Goal: Task Accomplishment & Management: Complete application form

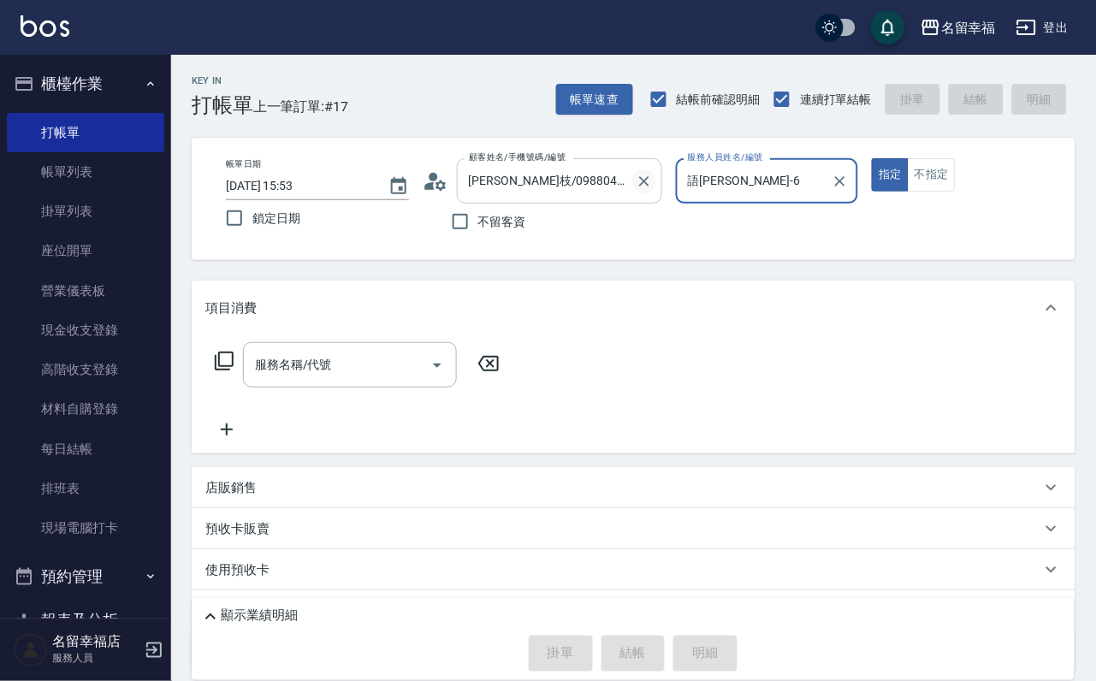
click at [653, 188] on icon "Clear" at bounding box center [643, 181] width 17 height 17
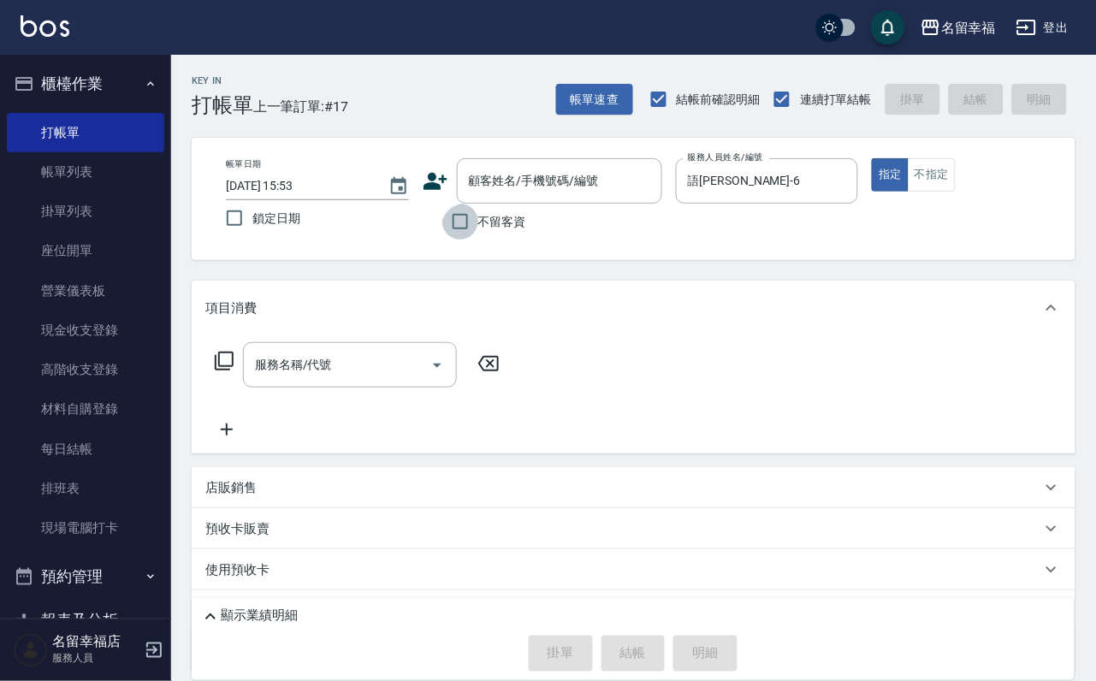
click at [471, 229] on input "不留客資" at bounding box center [460, 222] width 36 height 36
checkbox input "true"
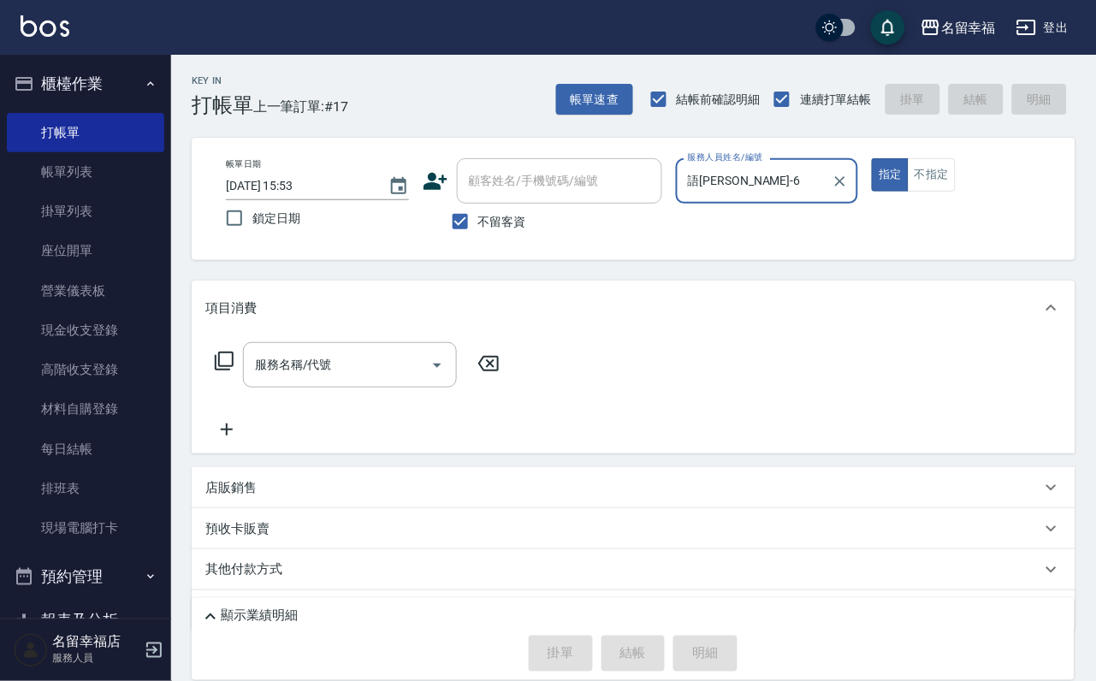
click at [871, 158] on button "指定" at bounding box center [889, 174] width 37 height 33
type button "true"
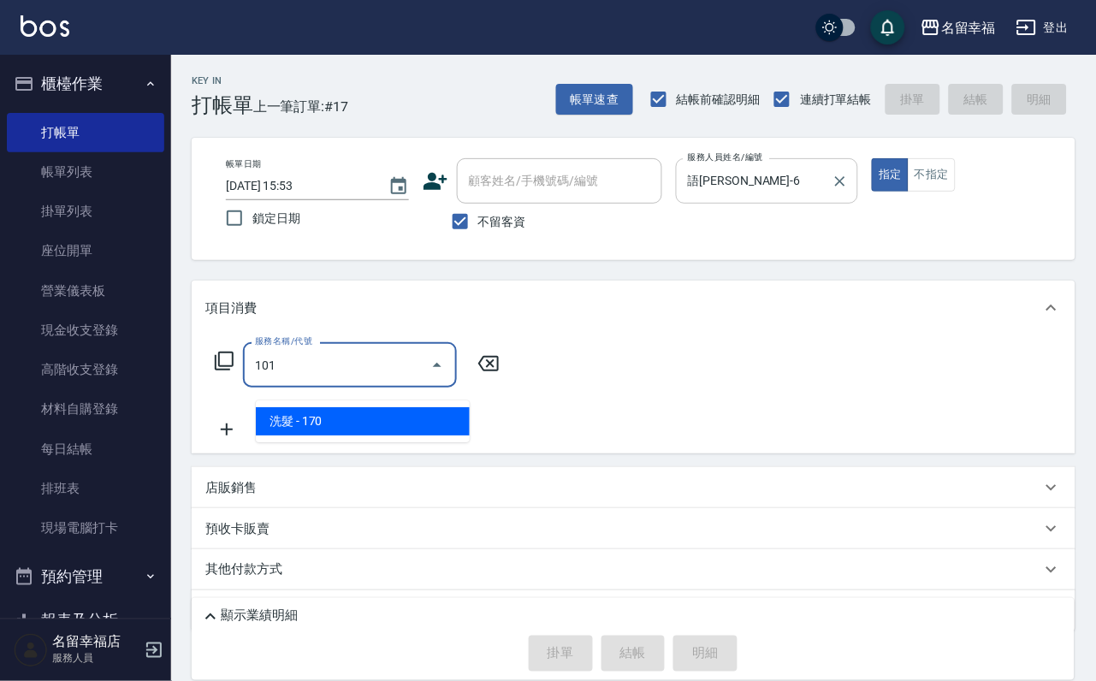
type input "洗髮(101)"
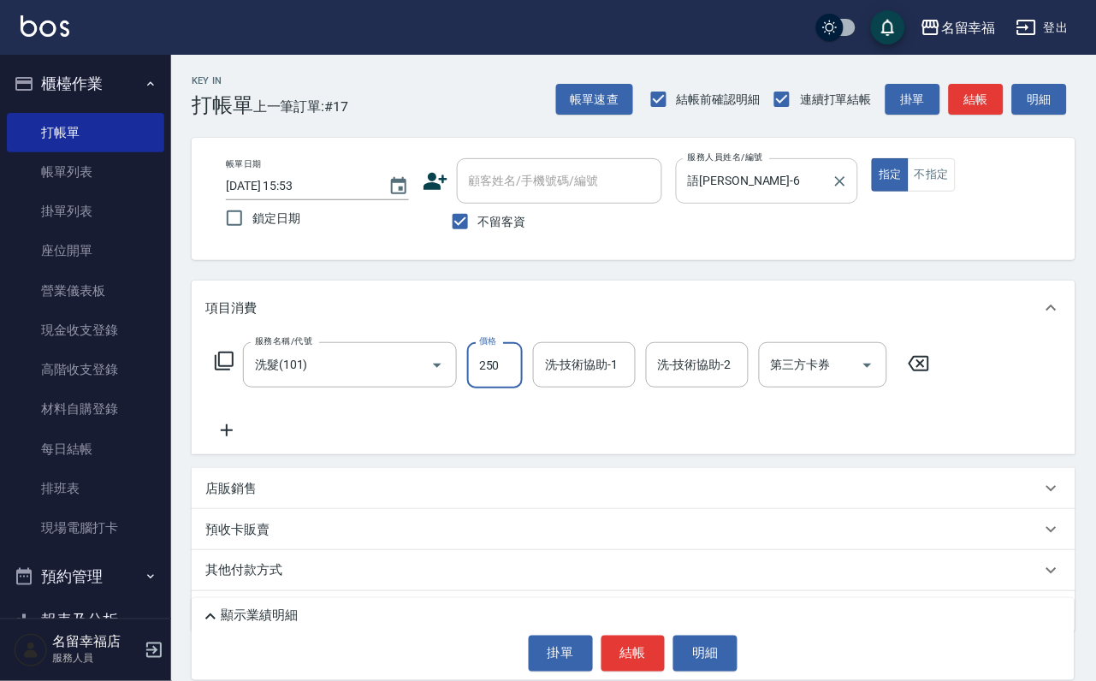
type input "250"
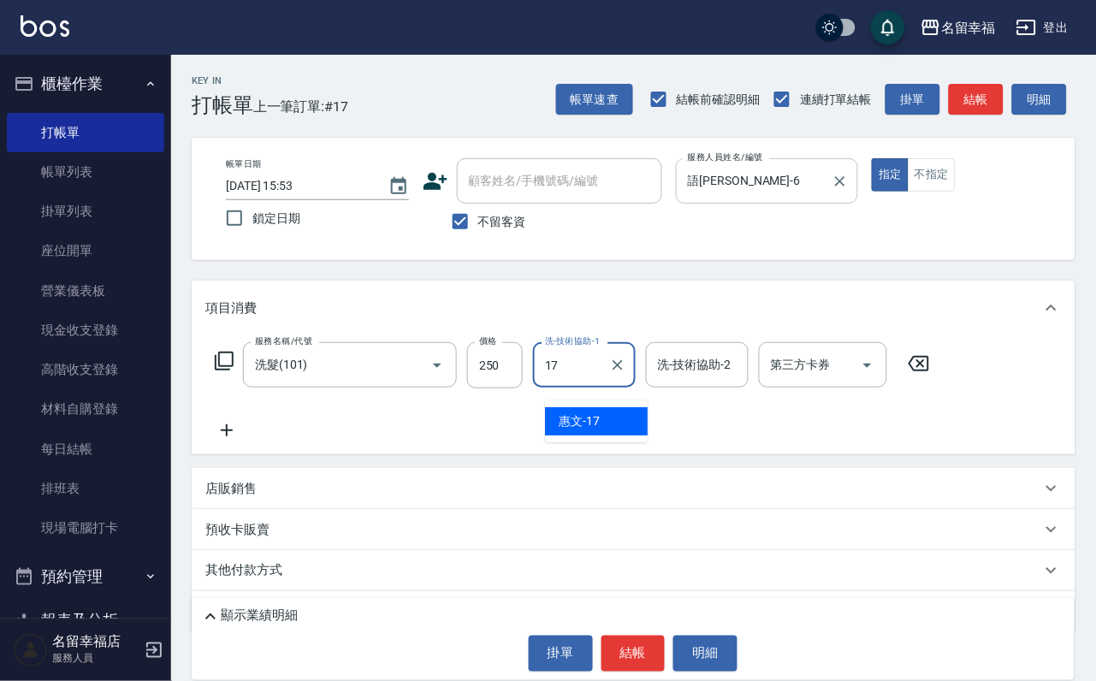
type input "惠文-17"
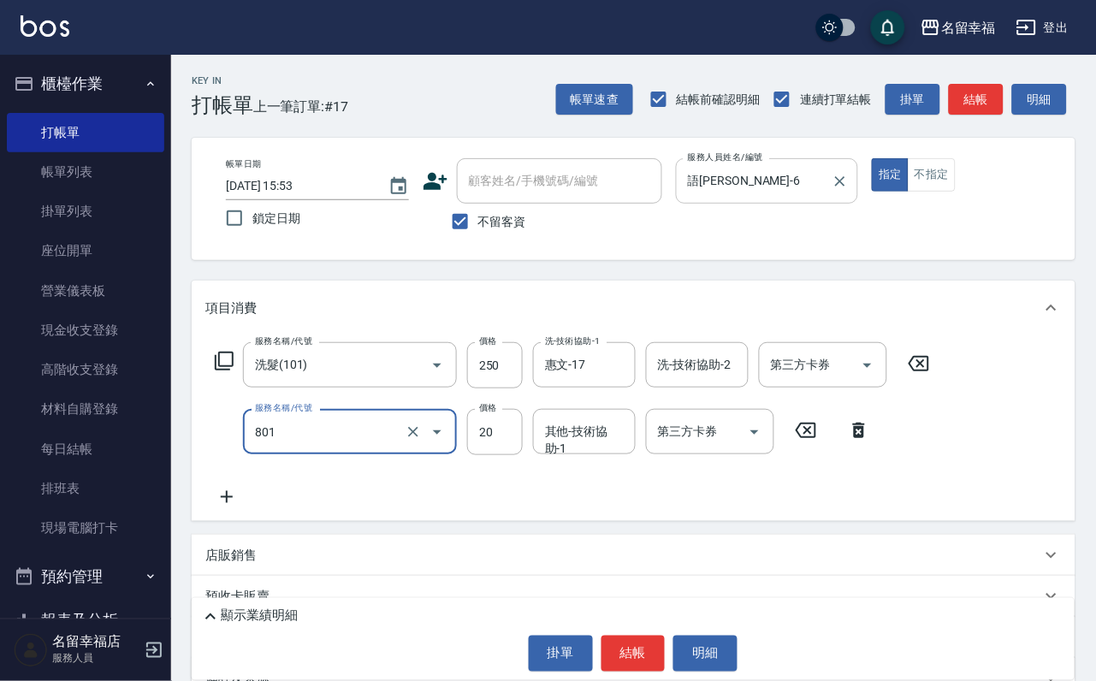
type input "潤絲(801)"
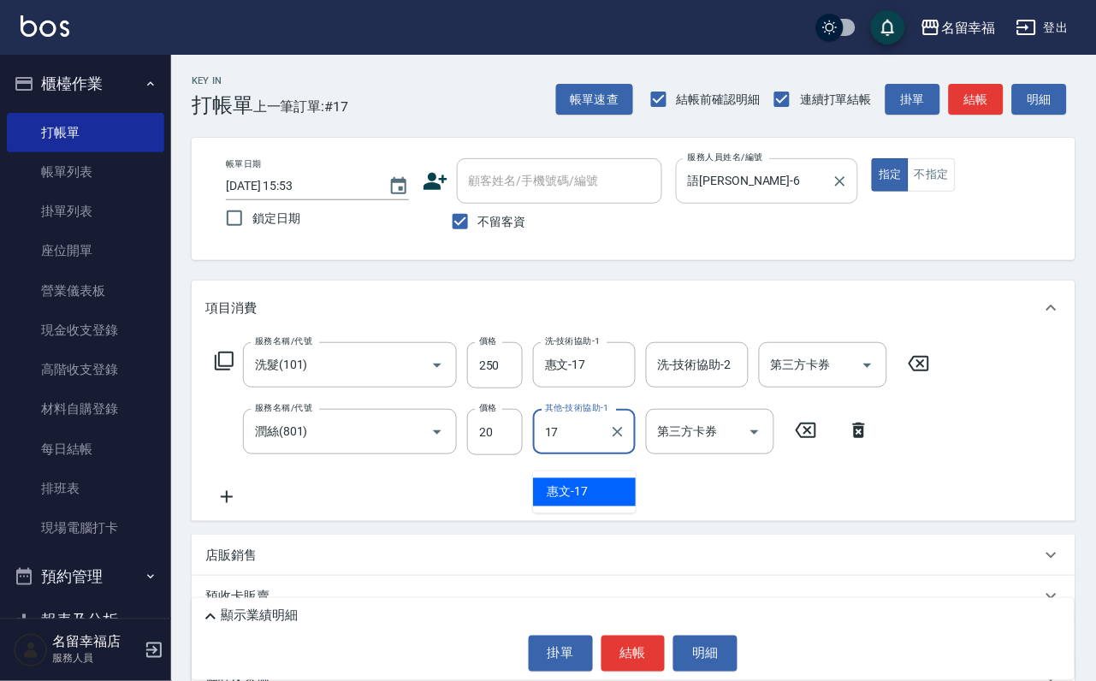
type input "惠文-17"
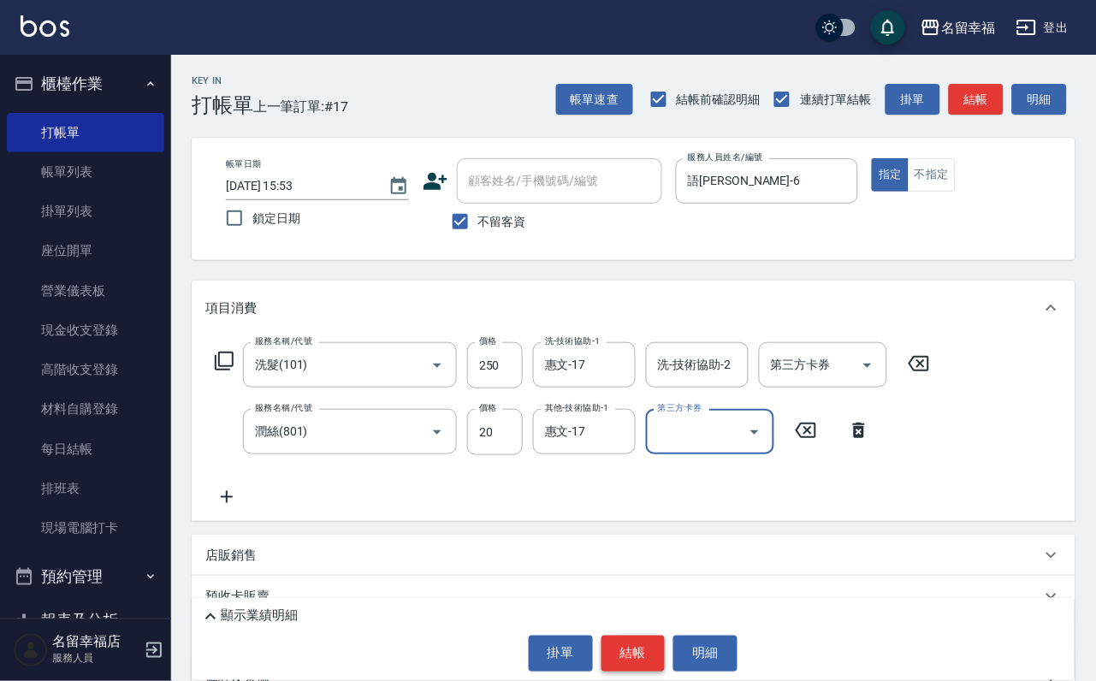
click at [653, 635] on button "結帳" at bounding box center [633, 653] width 64 height 36
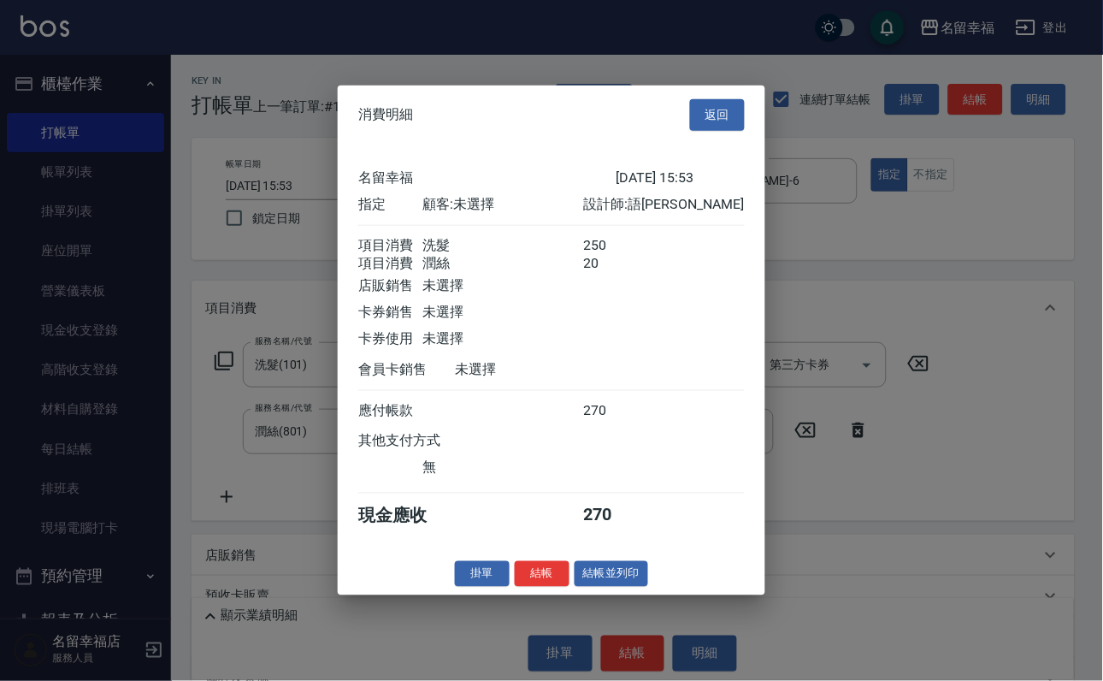
click at [870, 358] on div at bounding box center [551, 340] width 1103 height 681
click at [725, 99] on button "返回" at bounding box center [717, 115] width 55 height 32
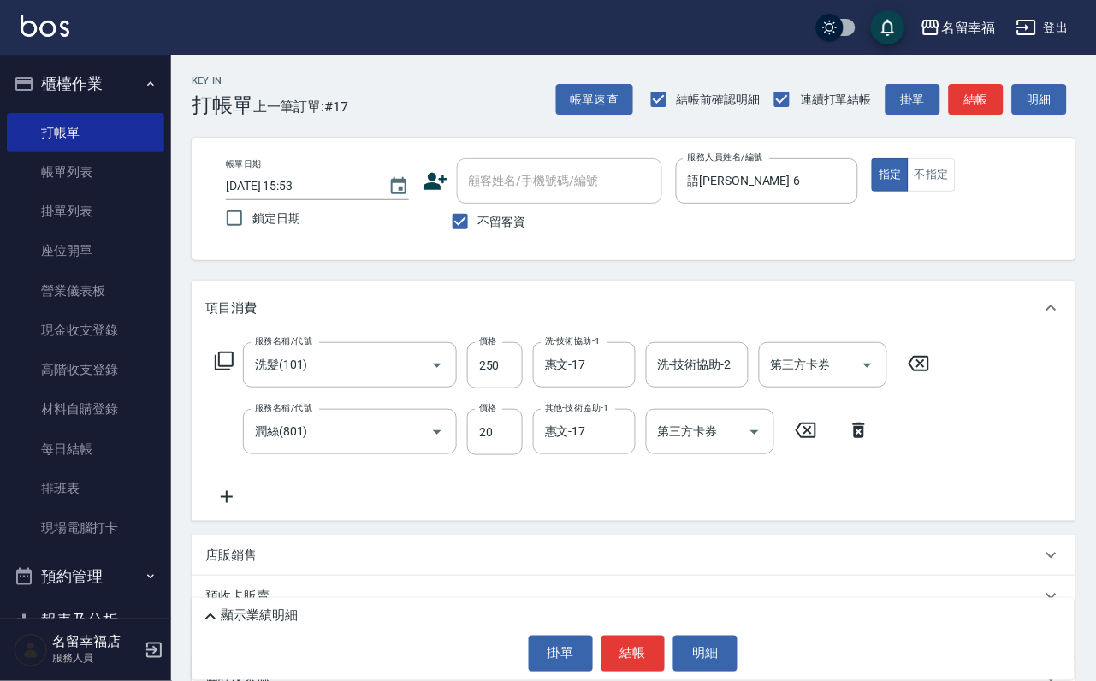
click at [230, 371] on icon at bounding box center [224, 361] width 21 height 21
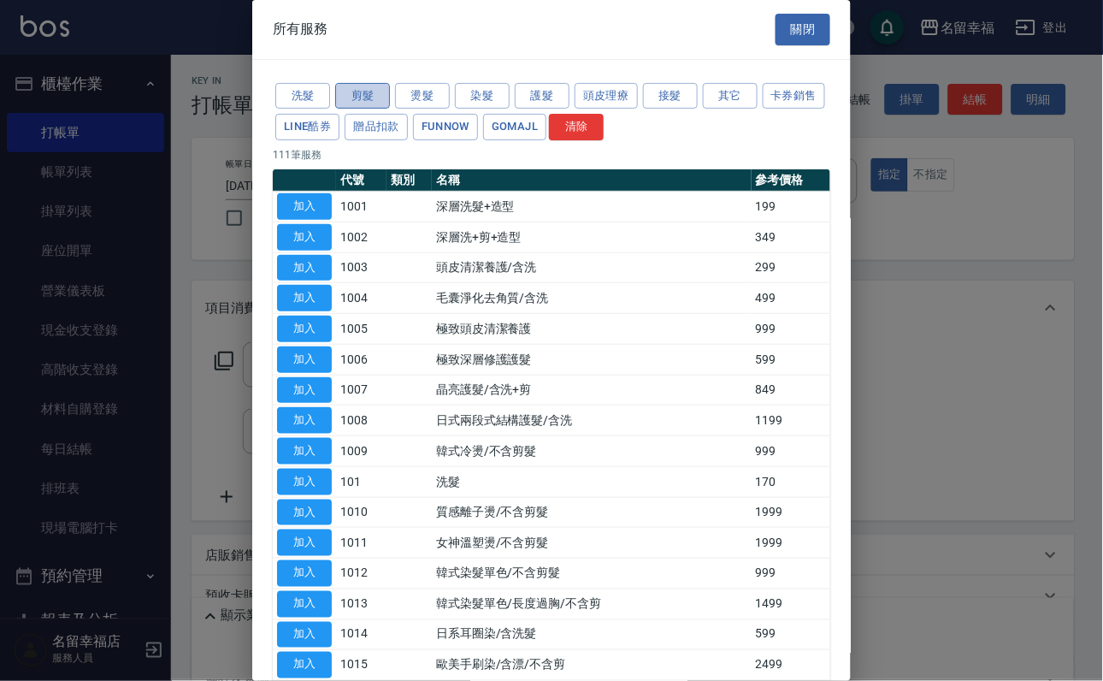
click at [351, 105] on button "剪髮" at bounding box center [362, 96] width 55 height 27
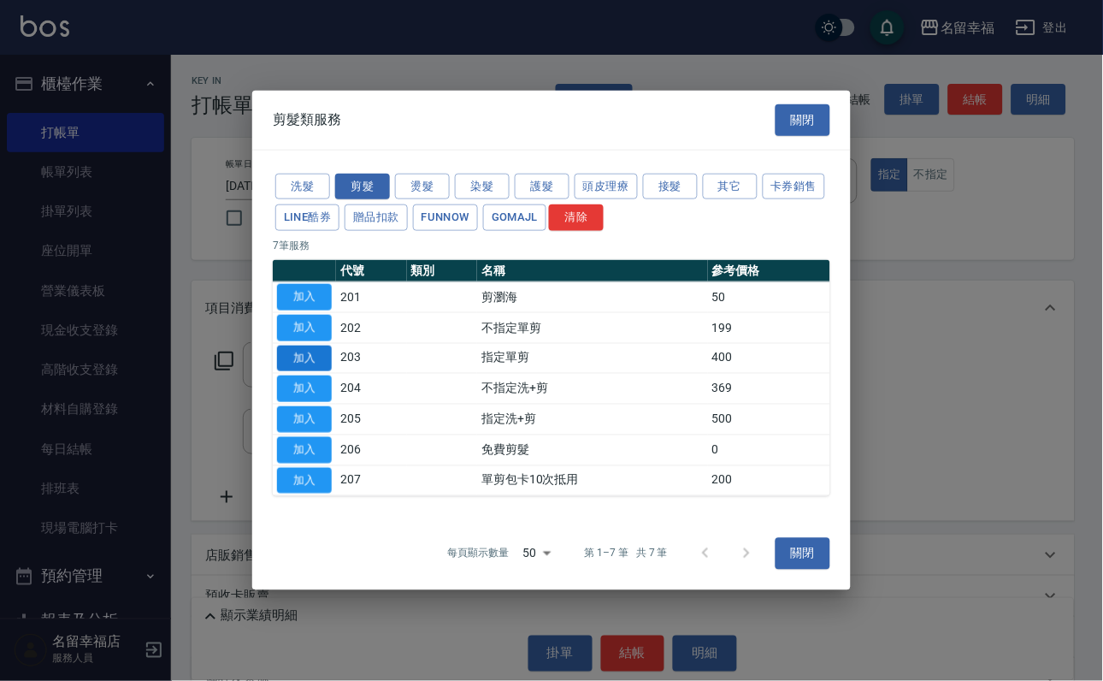
click at [297, 349] on button "加入" at bounding box center [304, 358] width 55 height 27
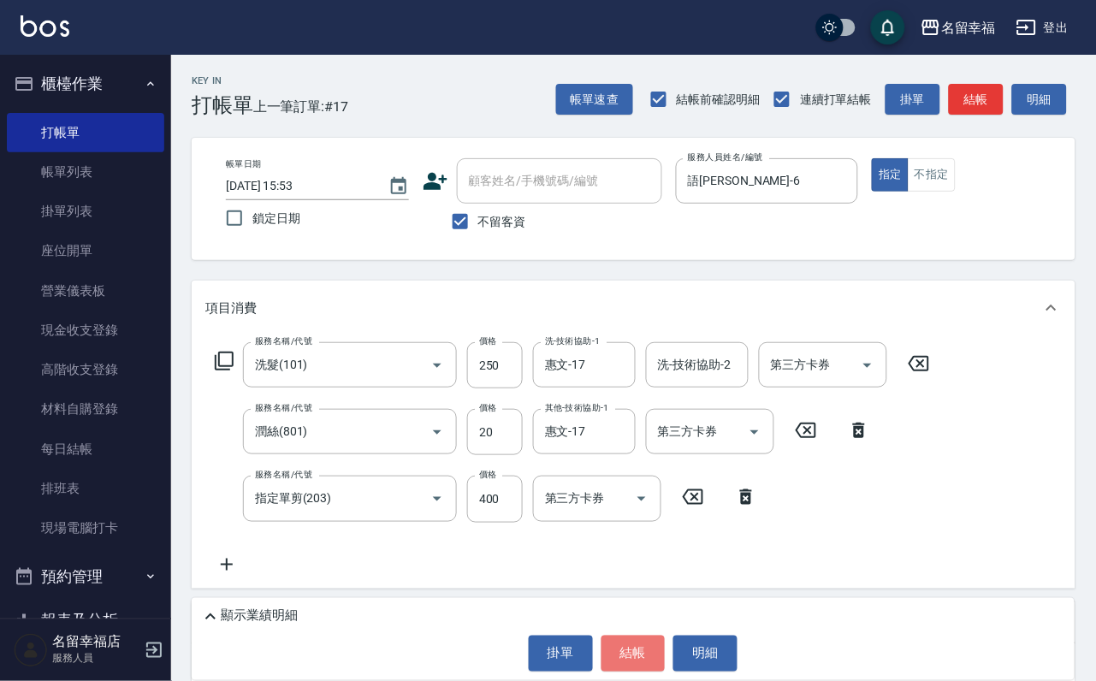
drag, startPoint x: 665, startPoint y: 656, endPoint x: 619, endPoint y: 571, distance: 96.4
click at [665, 656] on button "結帳" at bounding box center [633, 653] width 64 height 36
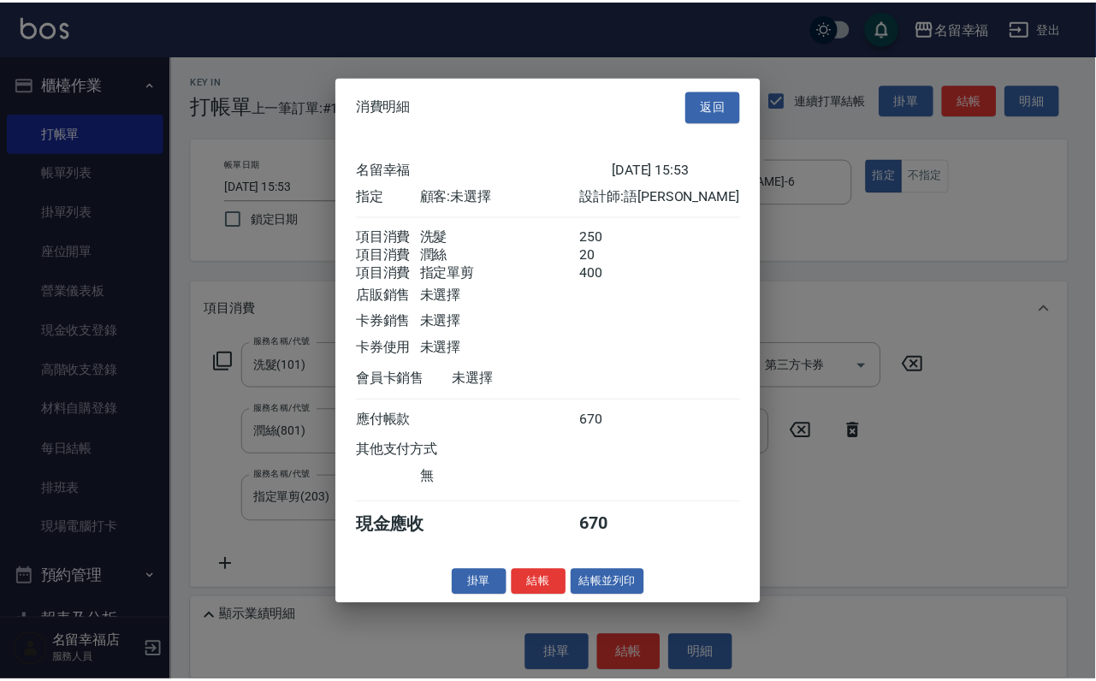
scroll to position [339, 0]
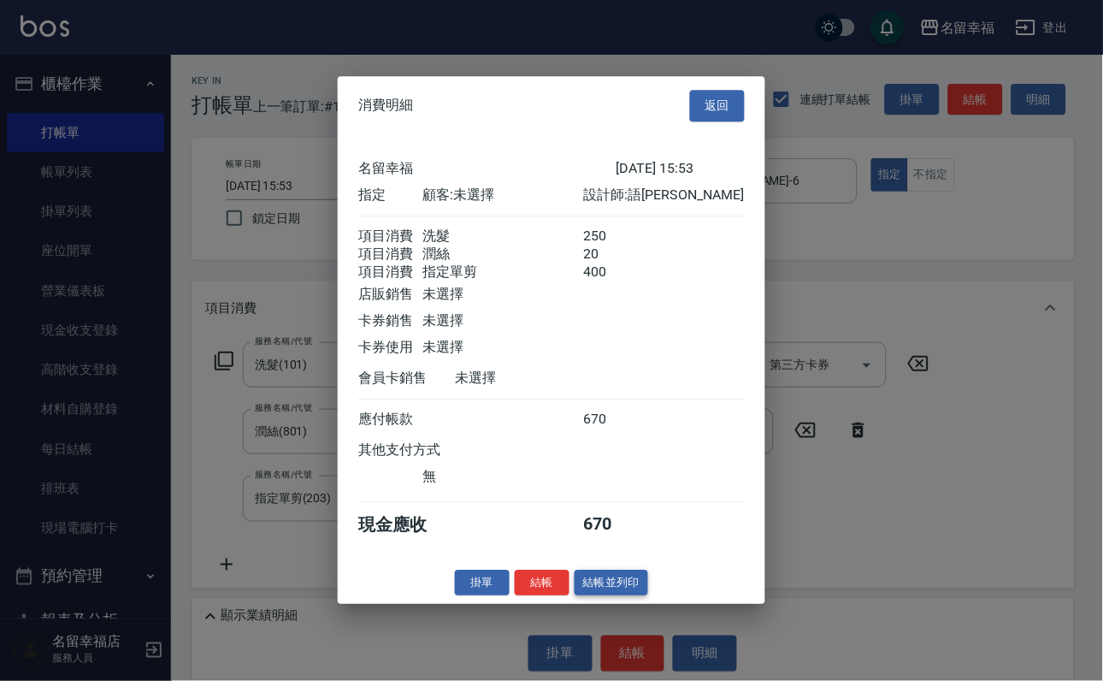
click at [606, 596] on button "結帳並列印" at bounding box center [612, 583] width 74 height 27
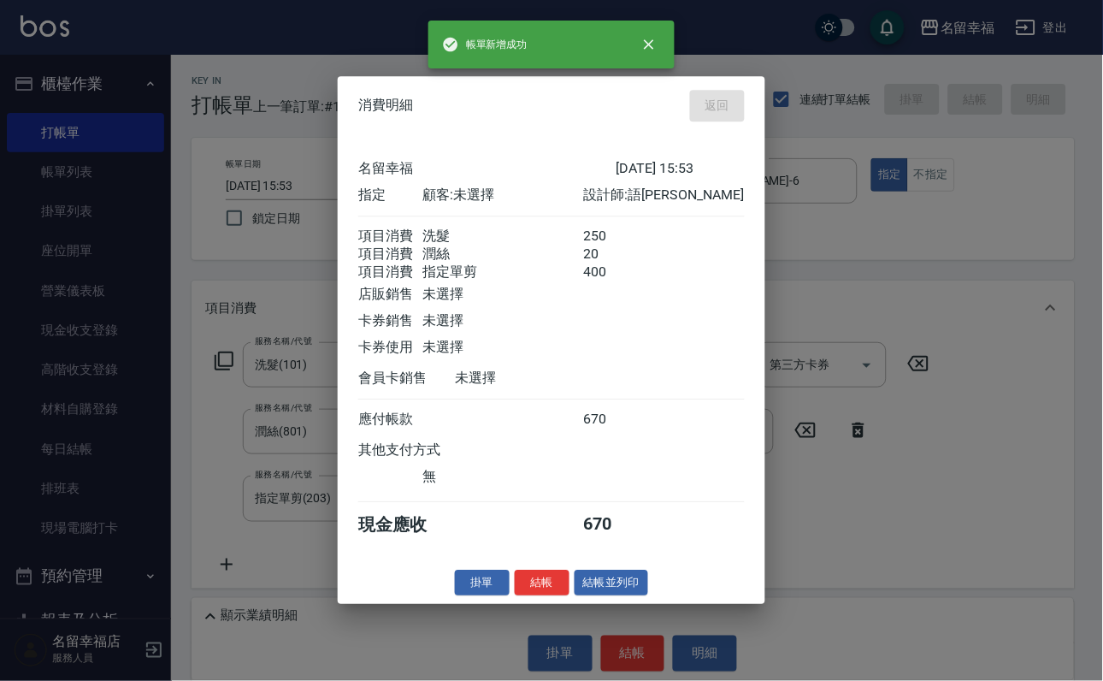
type input "[DATE] 16:28"
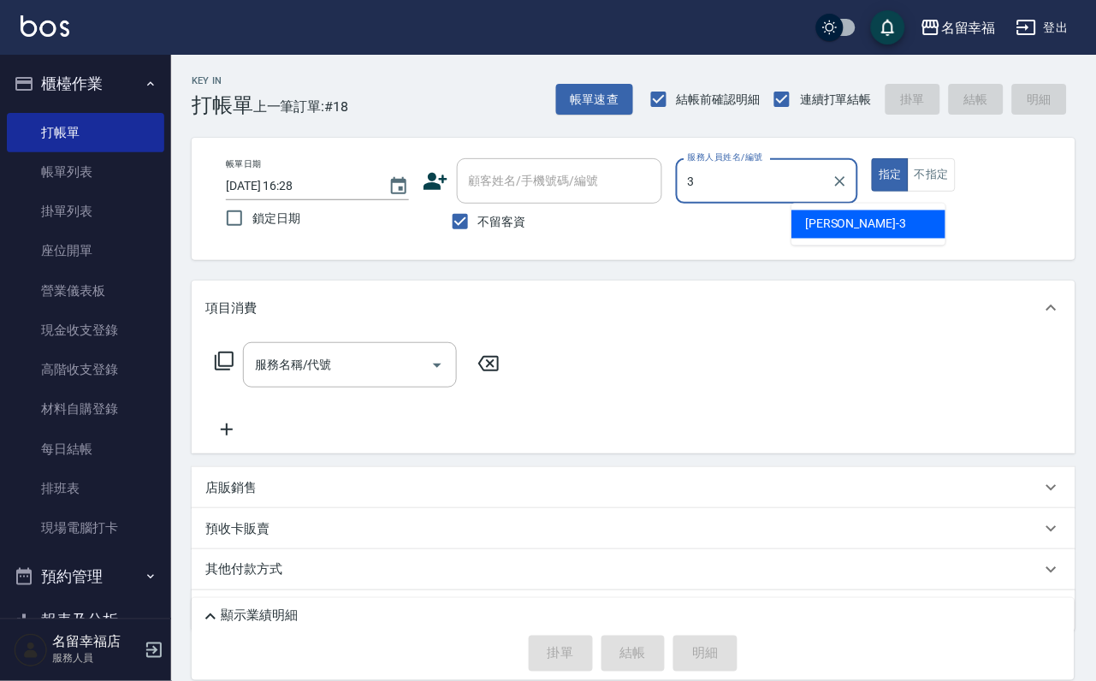
type input "[PERSON_NAME]-3"
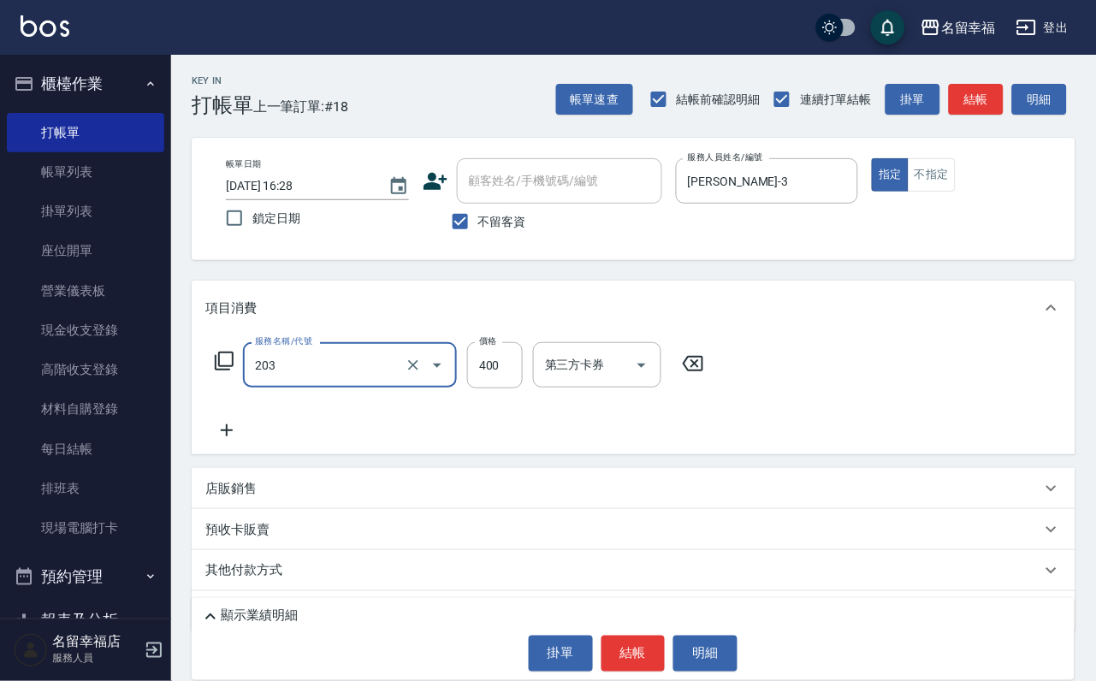
type input "指定單剪(203)"
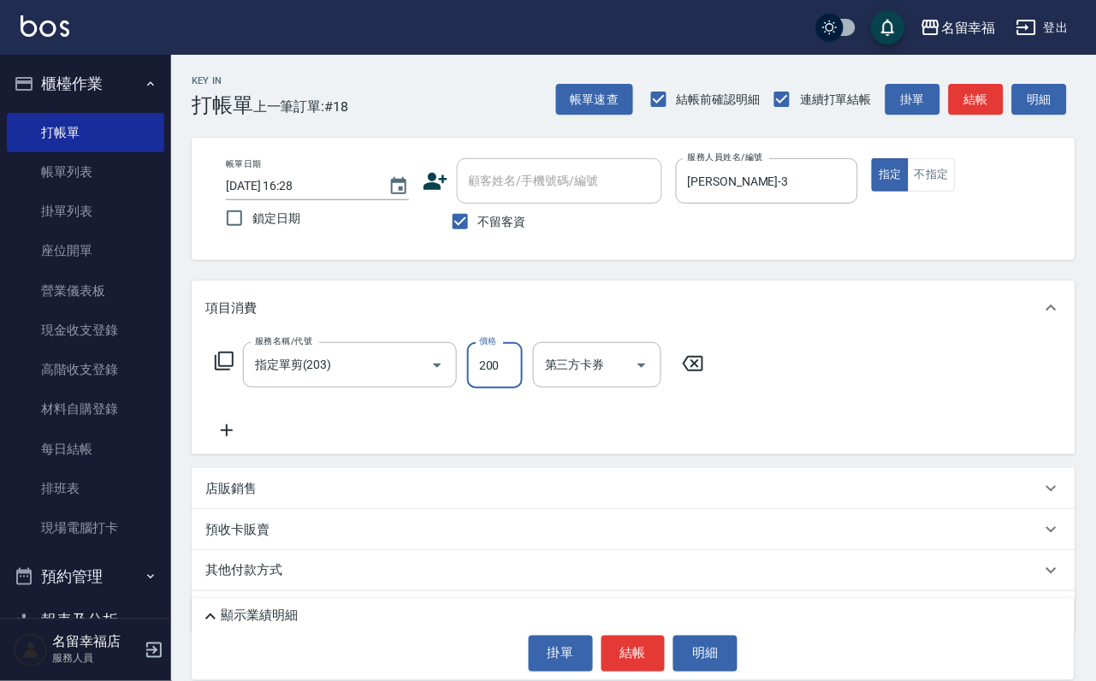
type input "200"
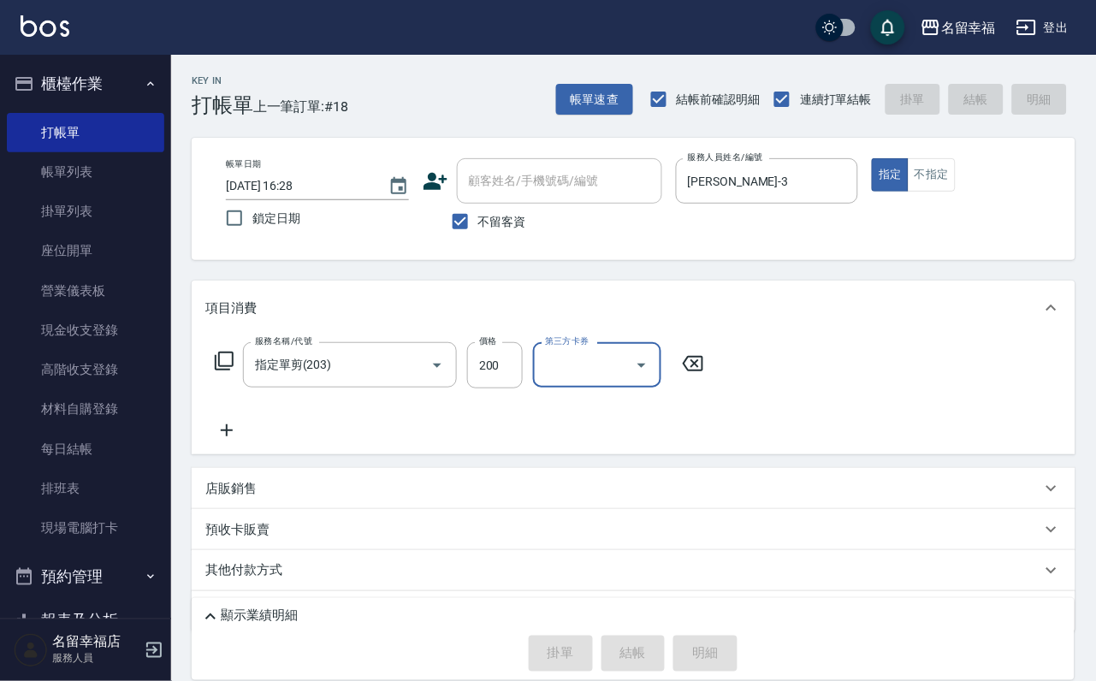
type input "[DATE] 16:43"
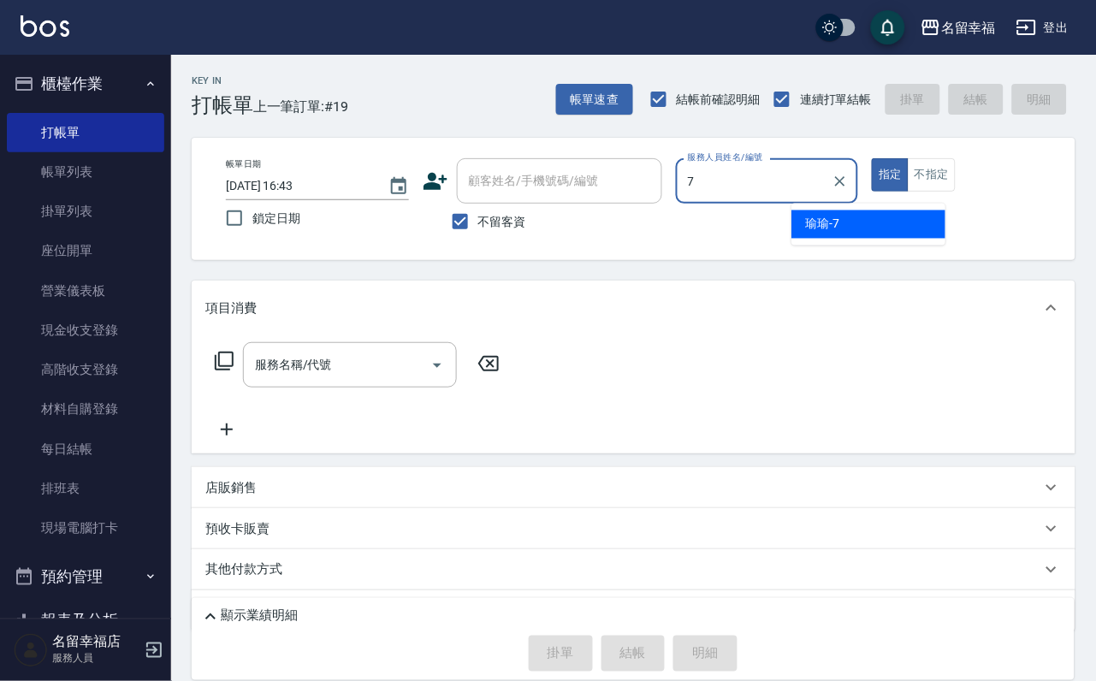
type input "[PERSON_NAME]-7"
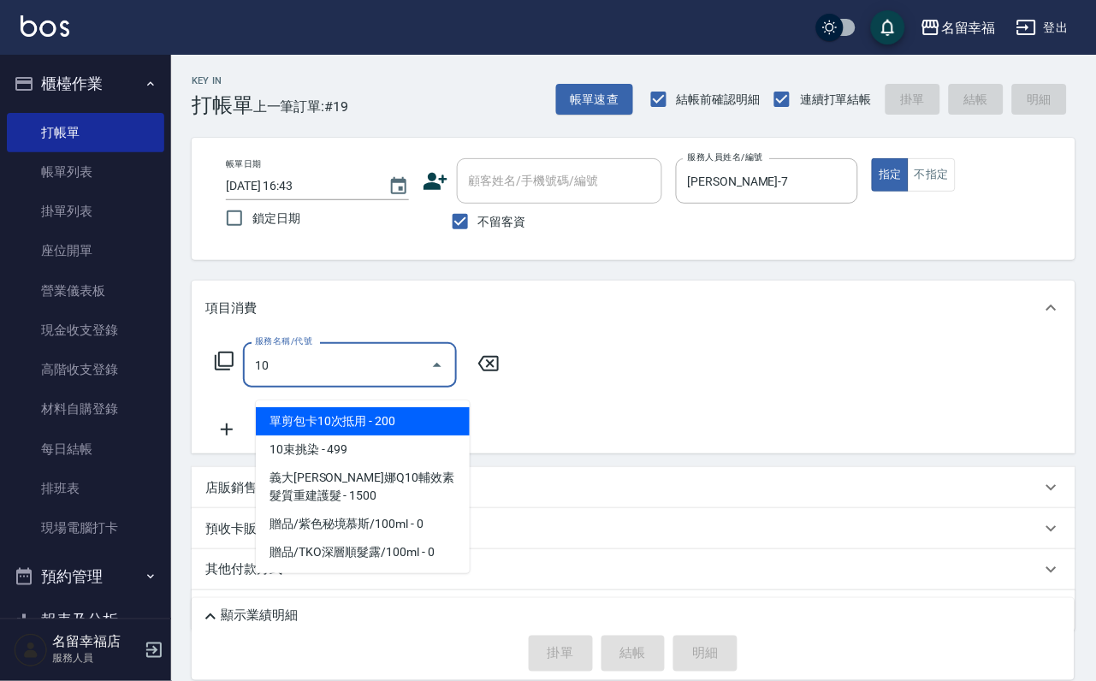
type input "1"
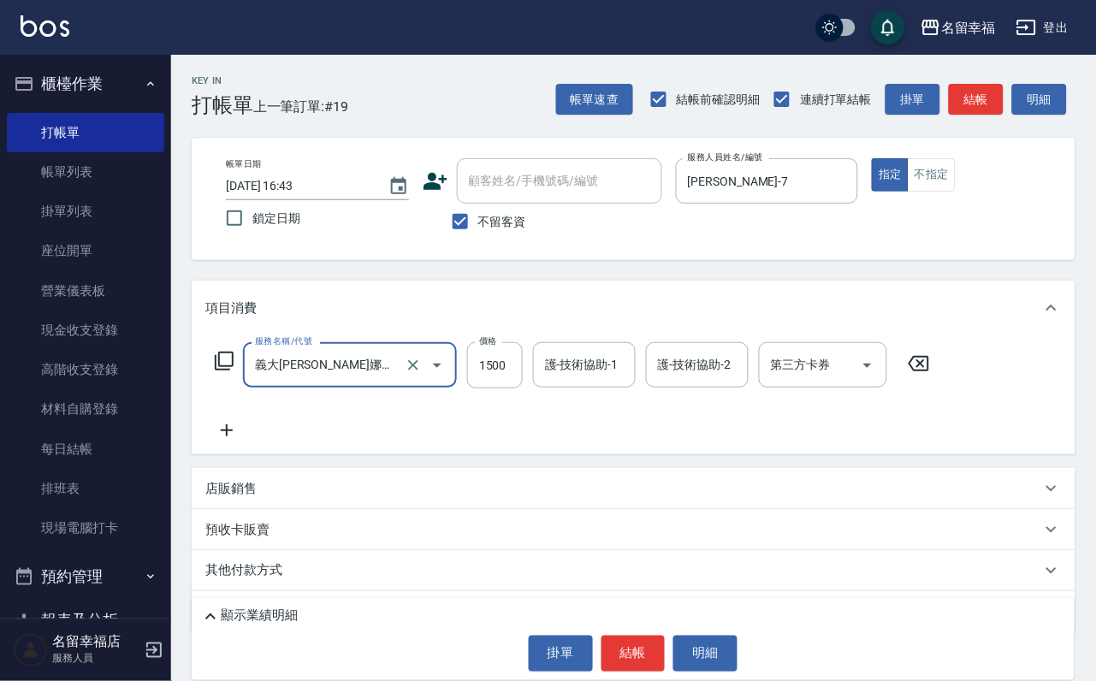
type input "義大[PERSON_NAME]娜Q10輔效素髮質重建護髮(511)"
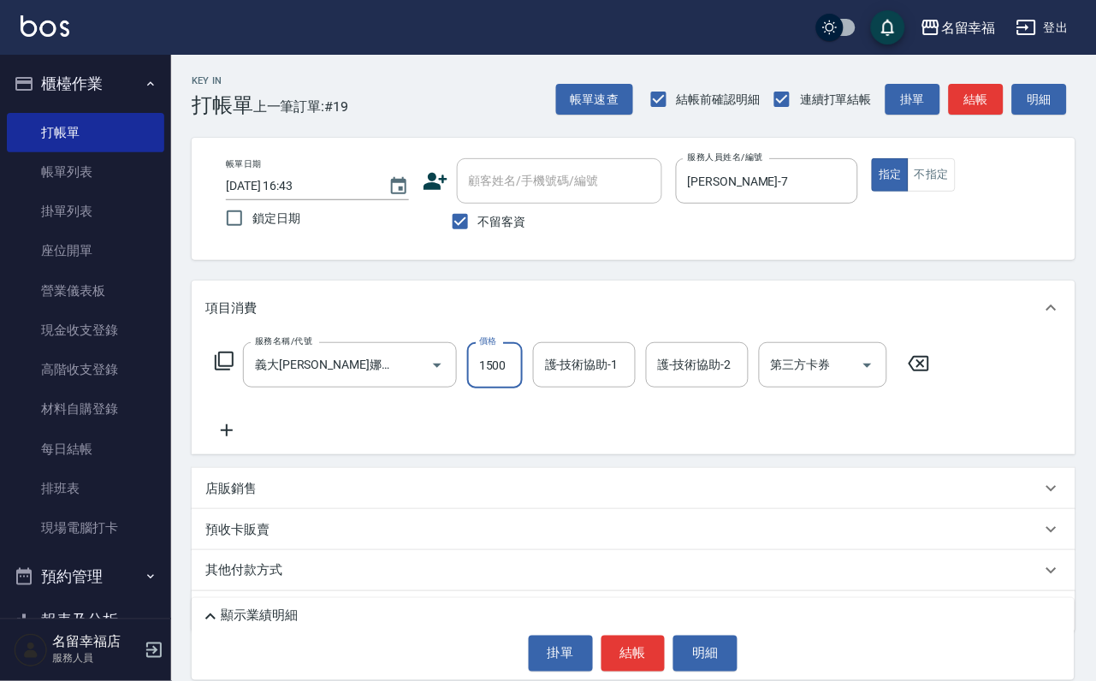
scroll to position [0, 1]
click at [414, 374] on icon "Clear" at bounding box center [413, 365] width 17 height 17
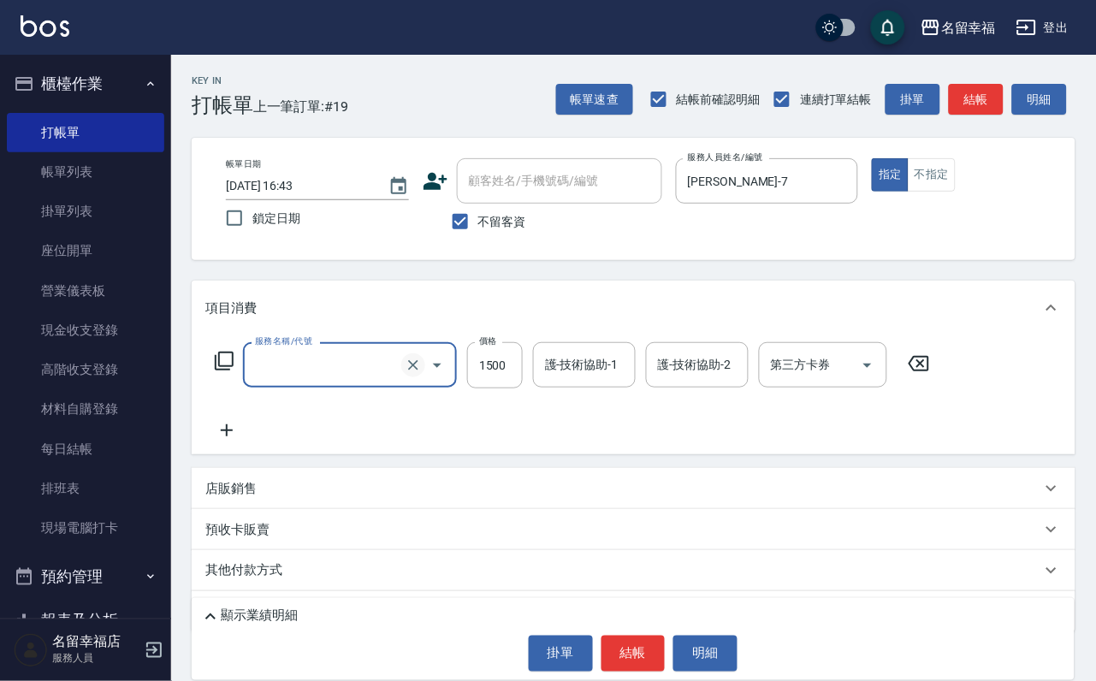
scroll to position [0, 0]
type input "[PERSON_NAME]5G護髮/單次(514)"
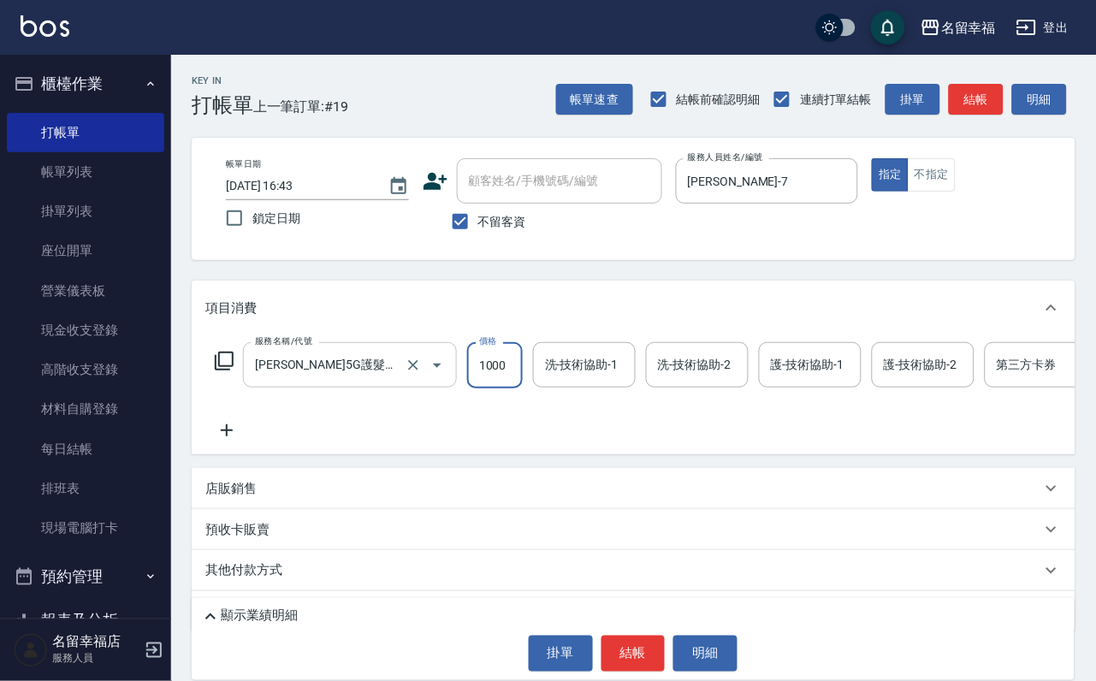
scroll to position [0, 1]
type input "1000"
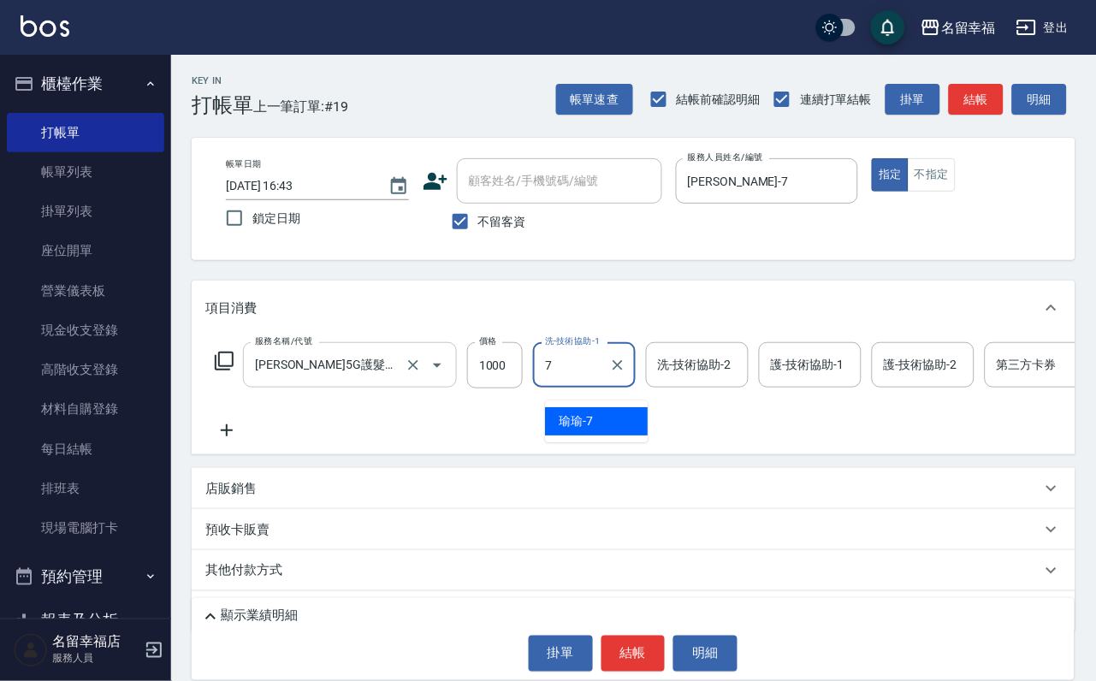
type input "[PERSON_NAME]-7"
type input "7"
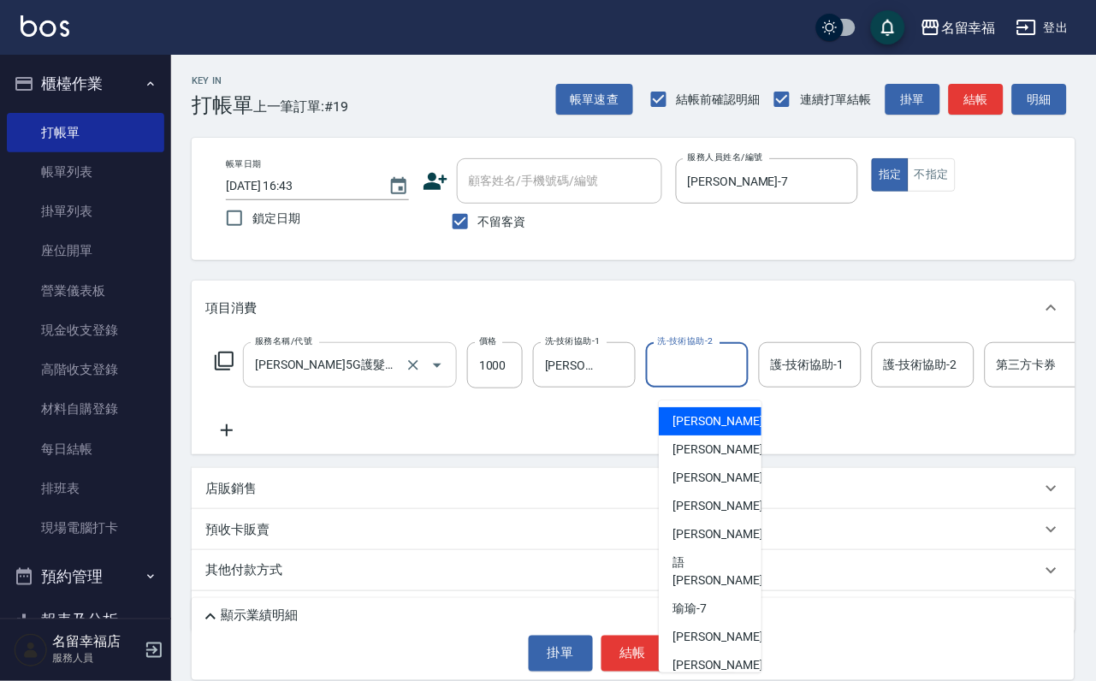
type input "小靜-0"
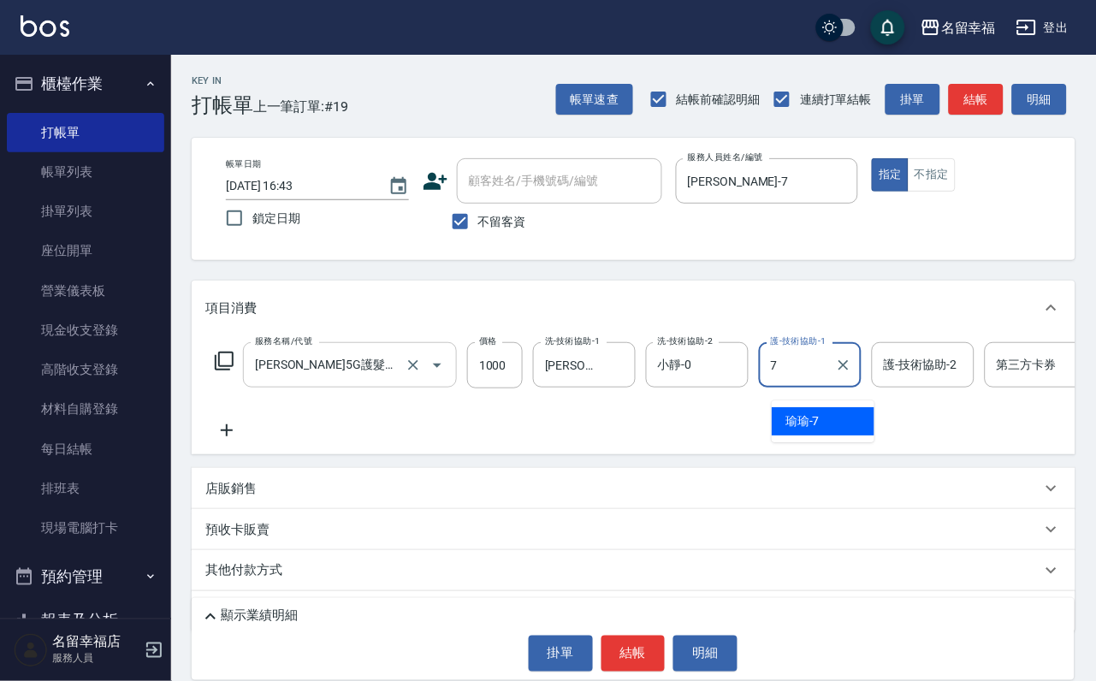
type input "[PERSON_NAME]-7"
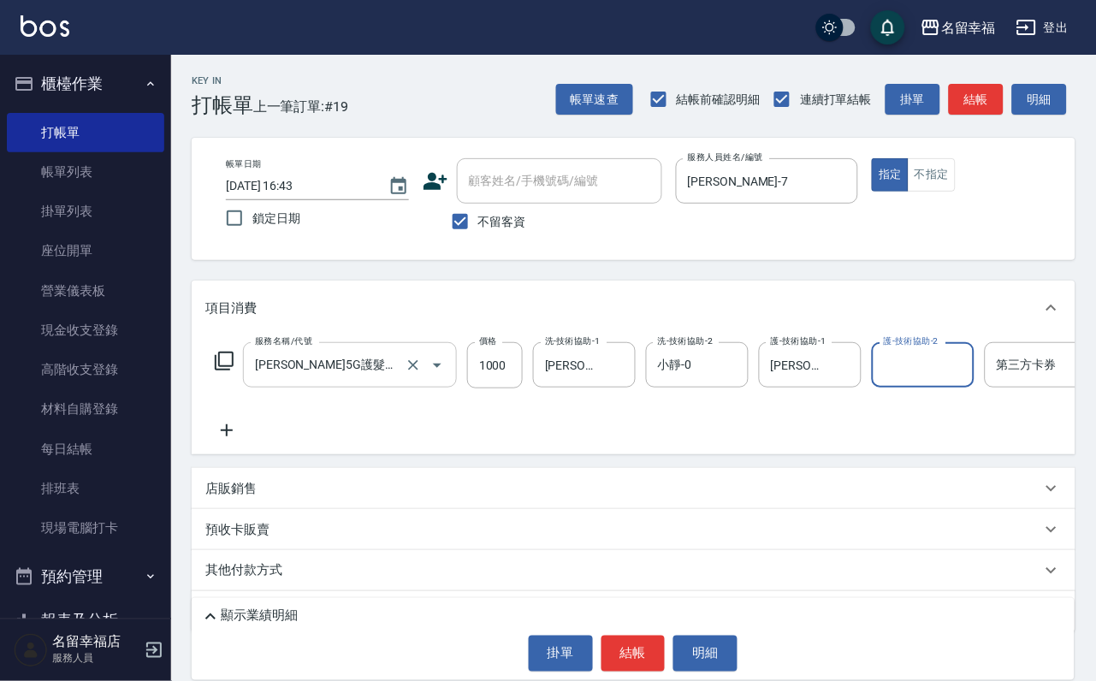
scroll to position [0, 16]
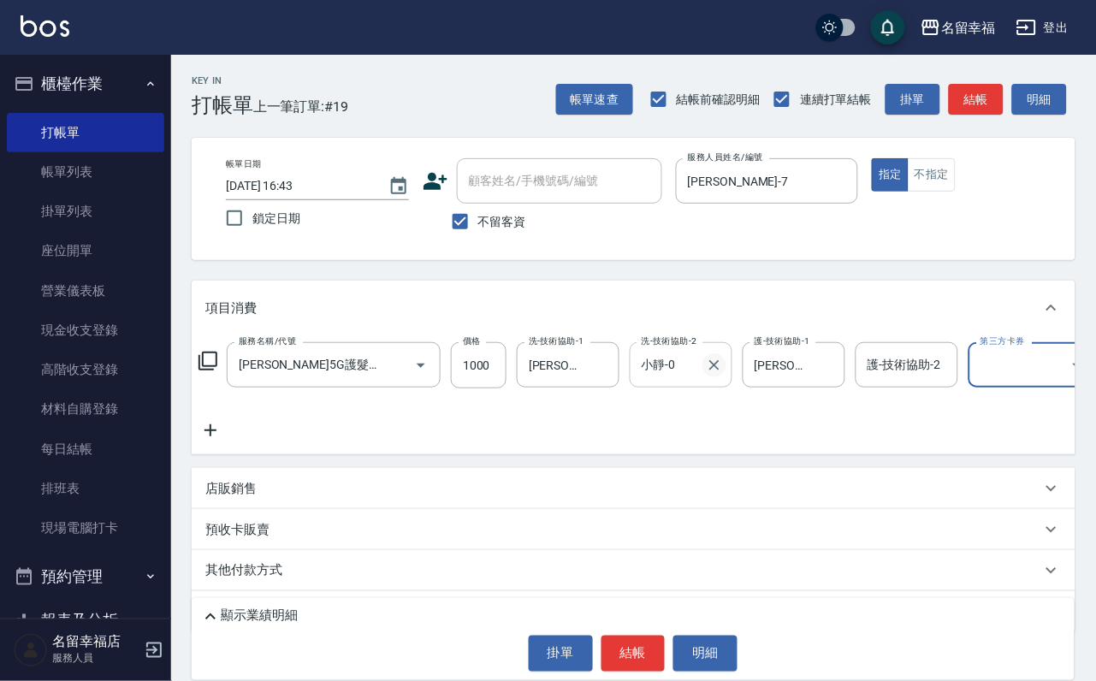
click at [723, 374] on icon "Clear" at bounding box center [714, 365] width 17 height 17
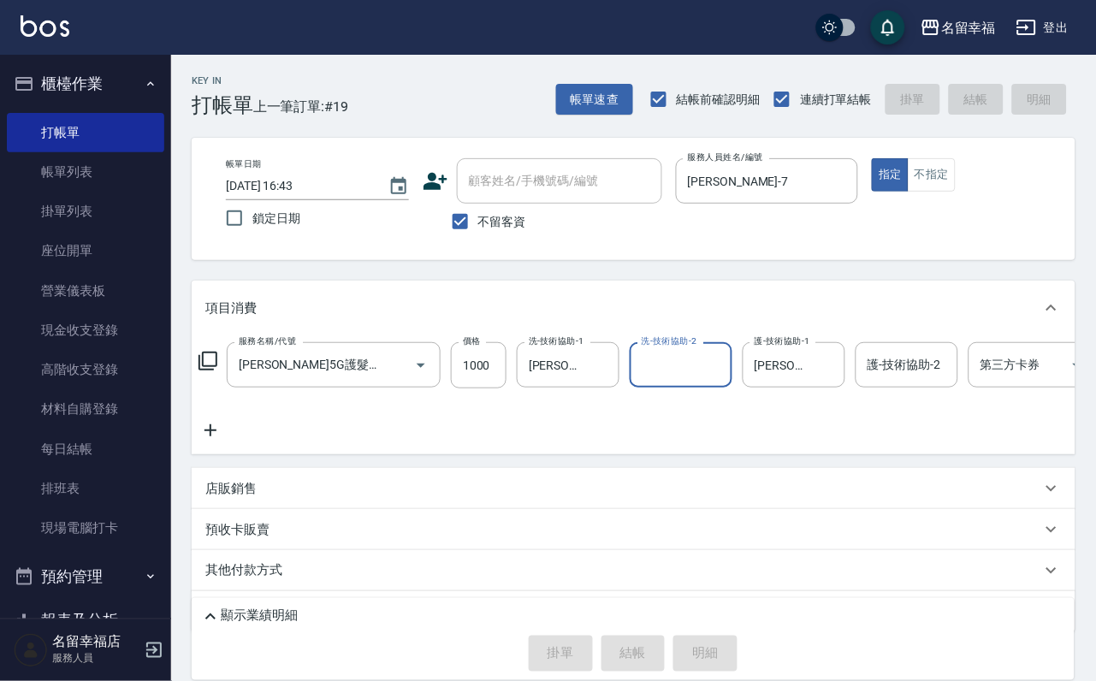
type input "[DATE] 16:52"
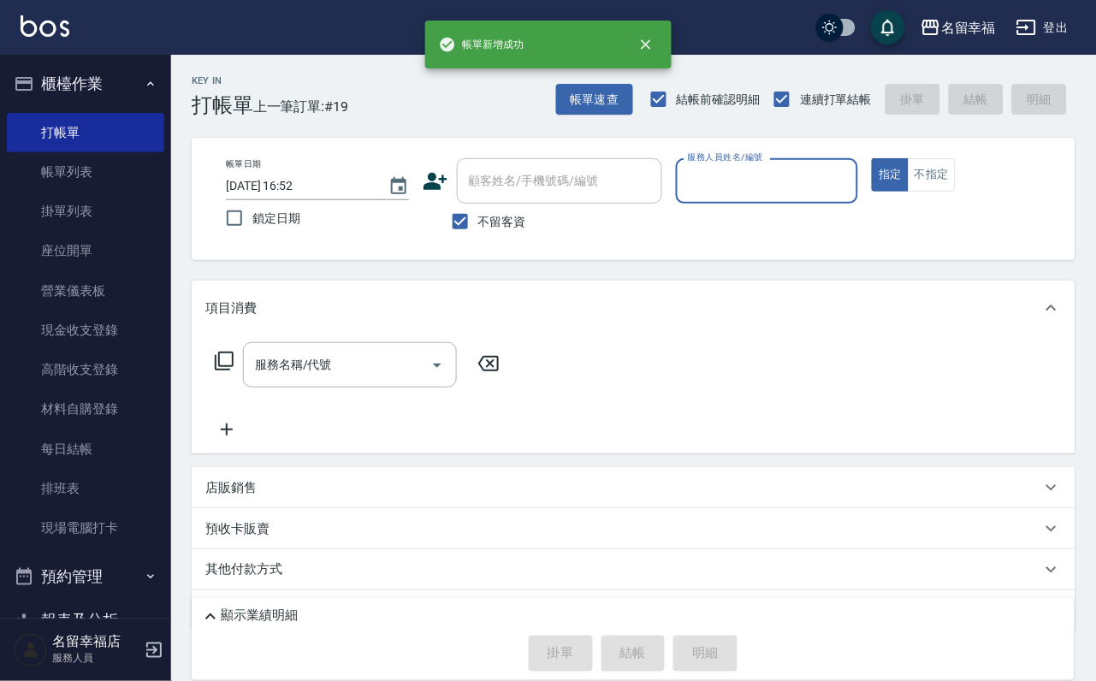
scroll to position [0, 0]
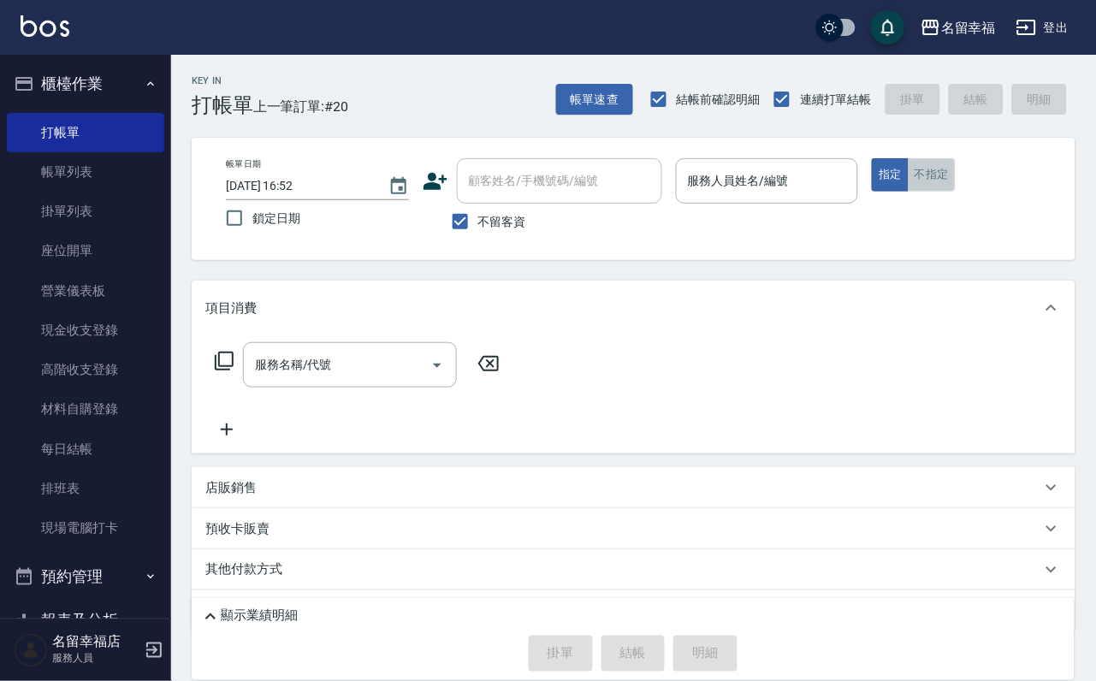
click at [955, 192] on button "不指定" at bounding box center [931, 174] width 48 height 33
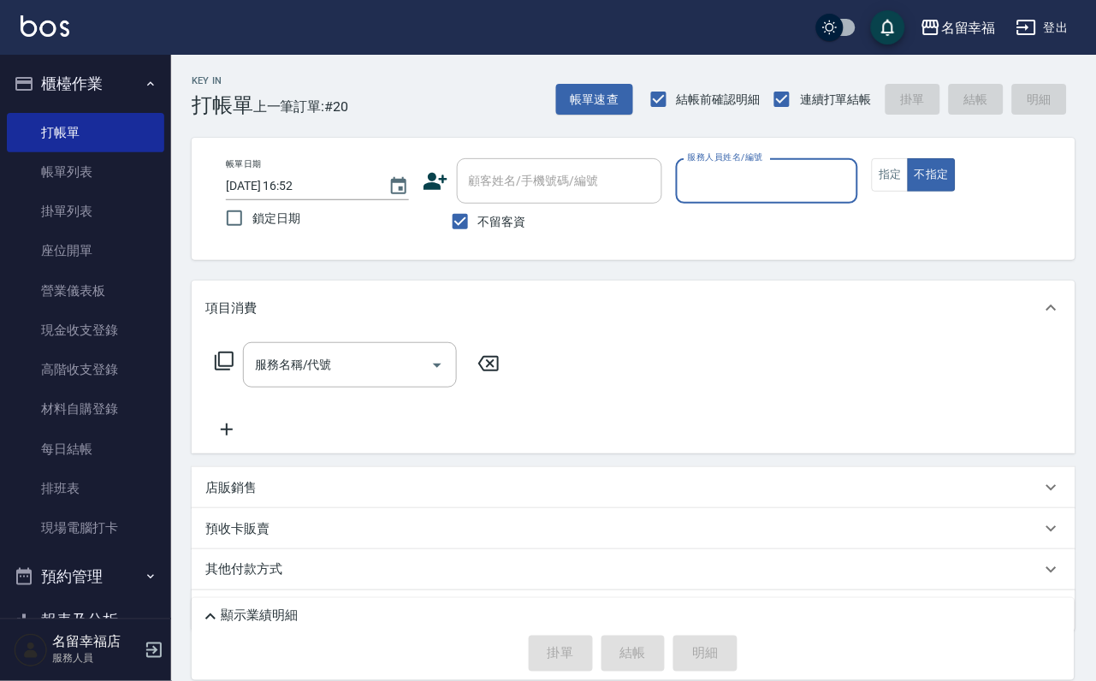
click at [851, 180] on input "服務人員姓名/編號" at bounding box center [767, 181] width 168 height 30
type input "小靜-0"
type button "false"
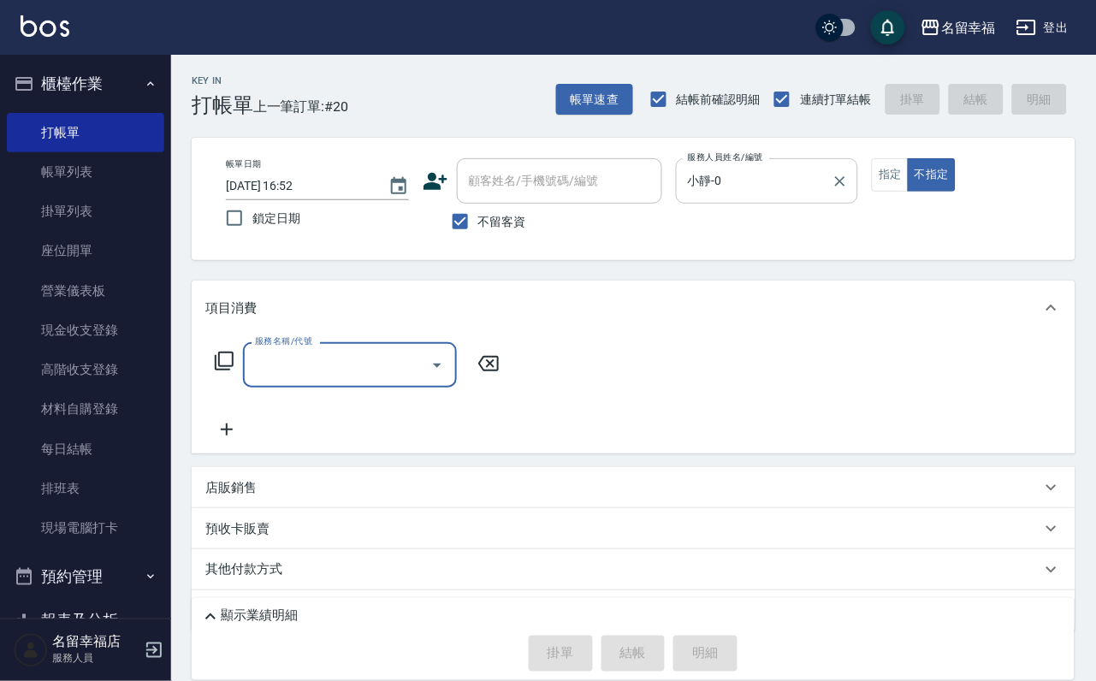
type input "4"
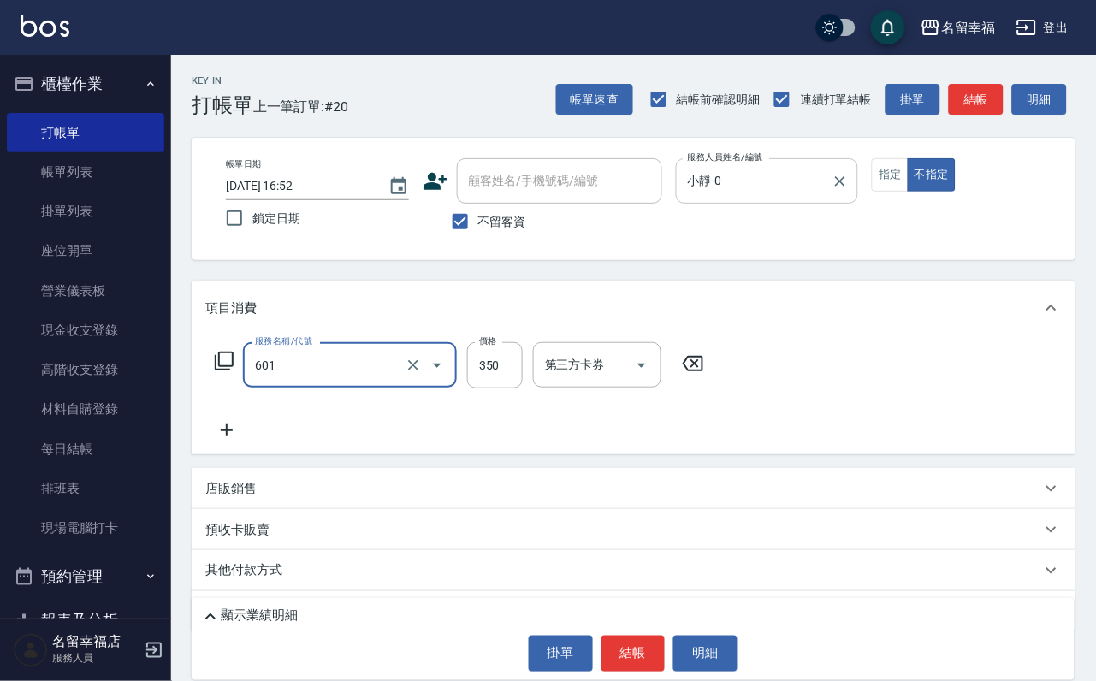
type input "髮原素活養健康洗(601)"
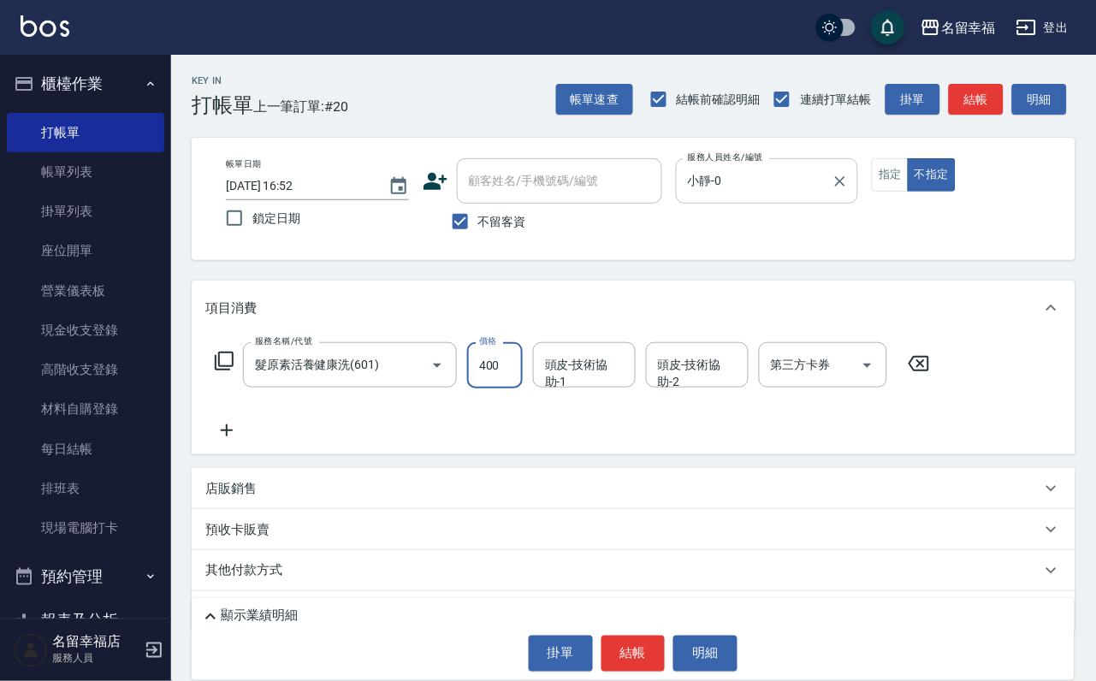
type input "400"
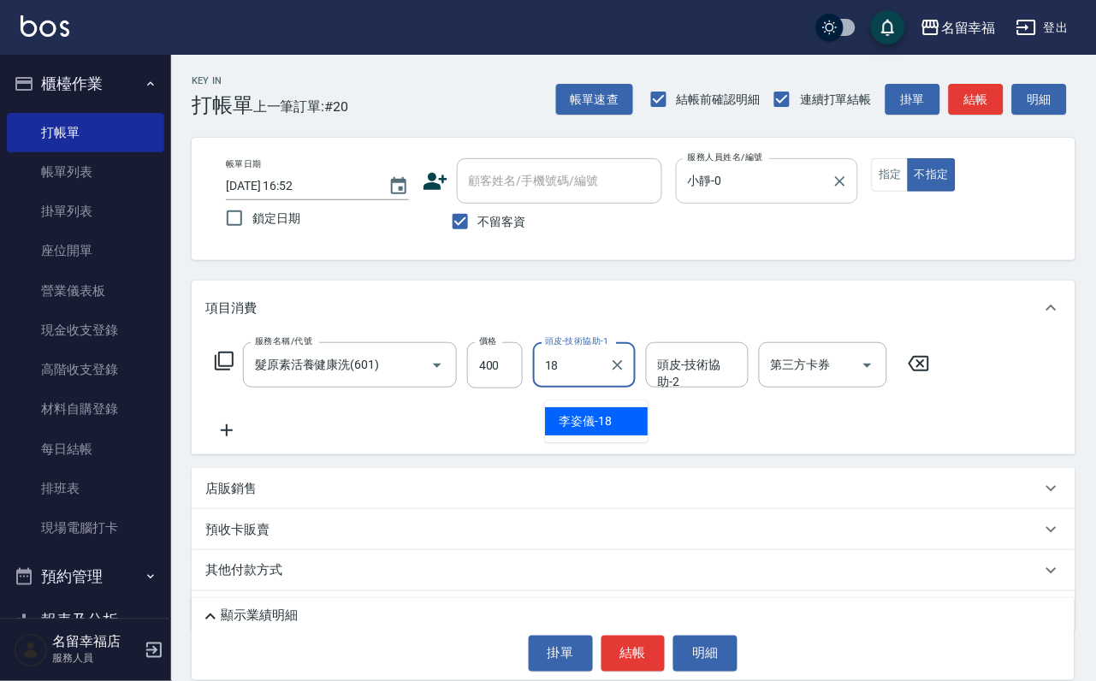
type input "[PERSON_NAME]-18"
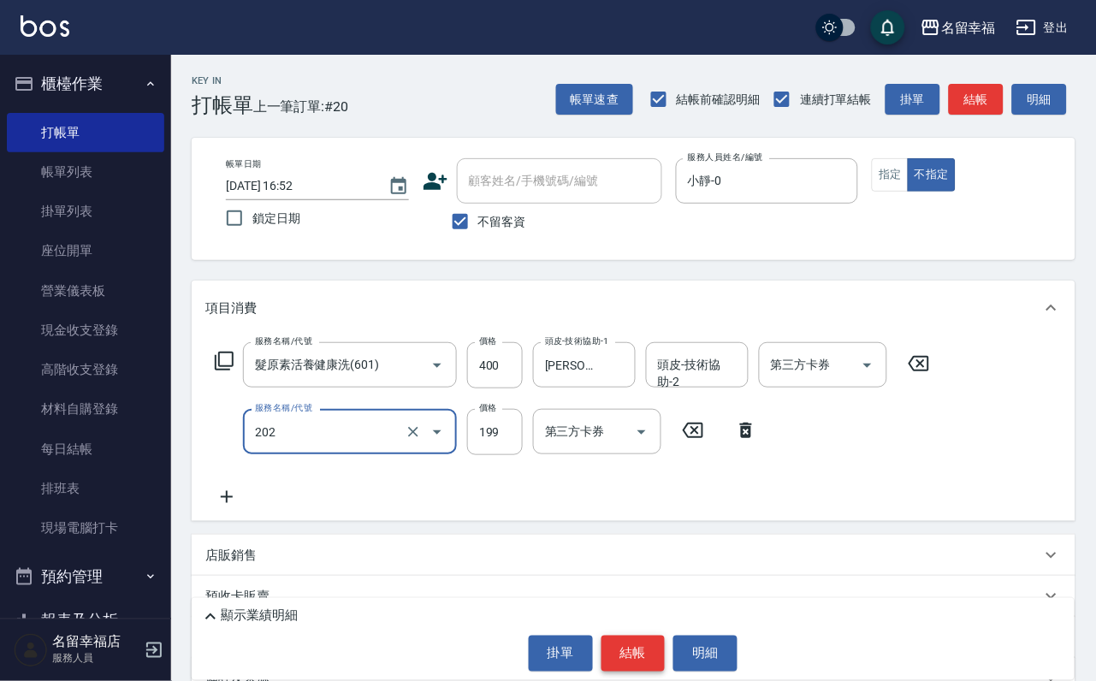
type input "不指定單剪(202)"
click at [635, 641] on button "結帳" at bounding box center [633, 653] width 64 height 36
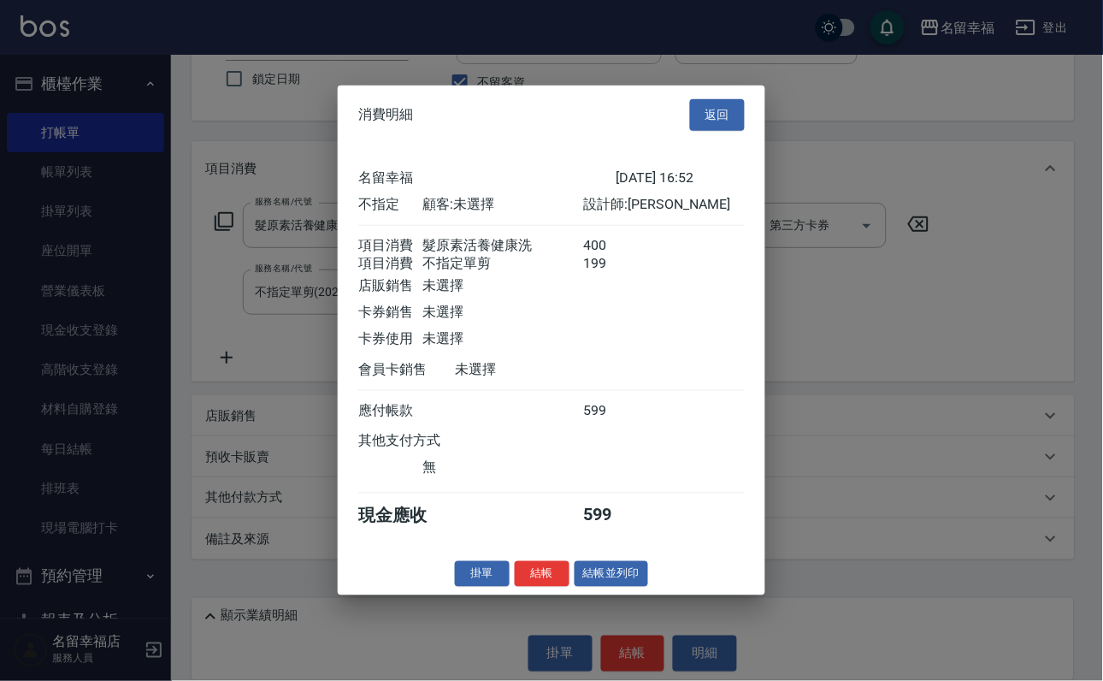
scroll to position [307, 0]
click at [603, 587] on button "結帳並列印" at bounding box center [612, 573] width 74 height 27
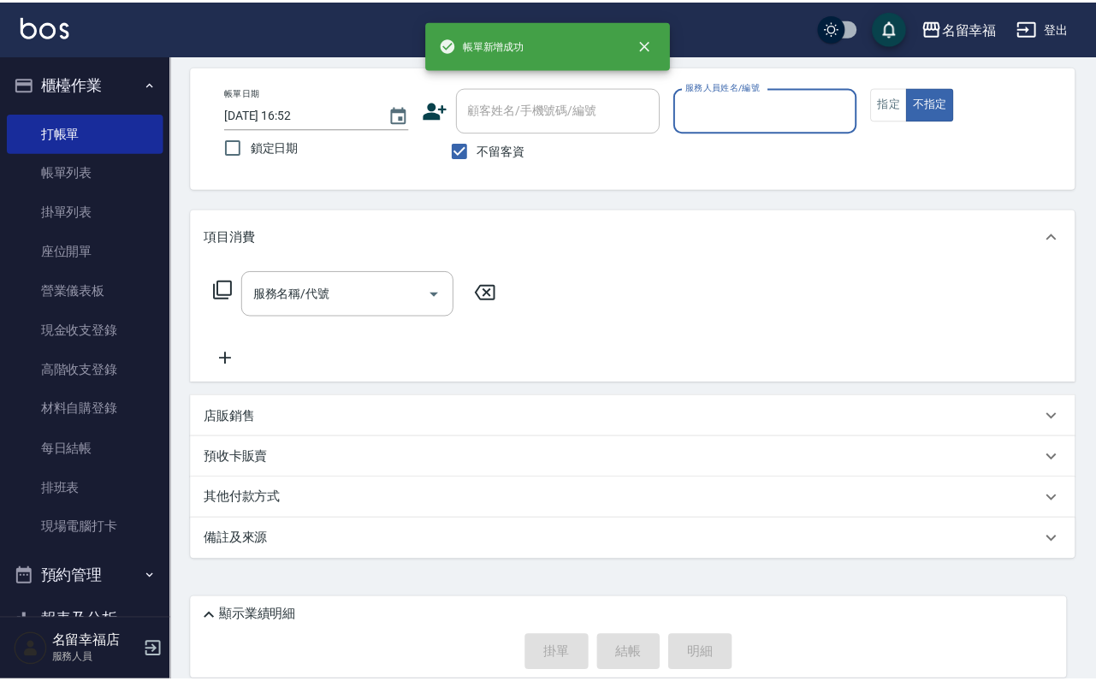
scroll to position [102, 0]
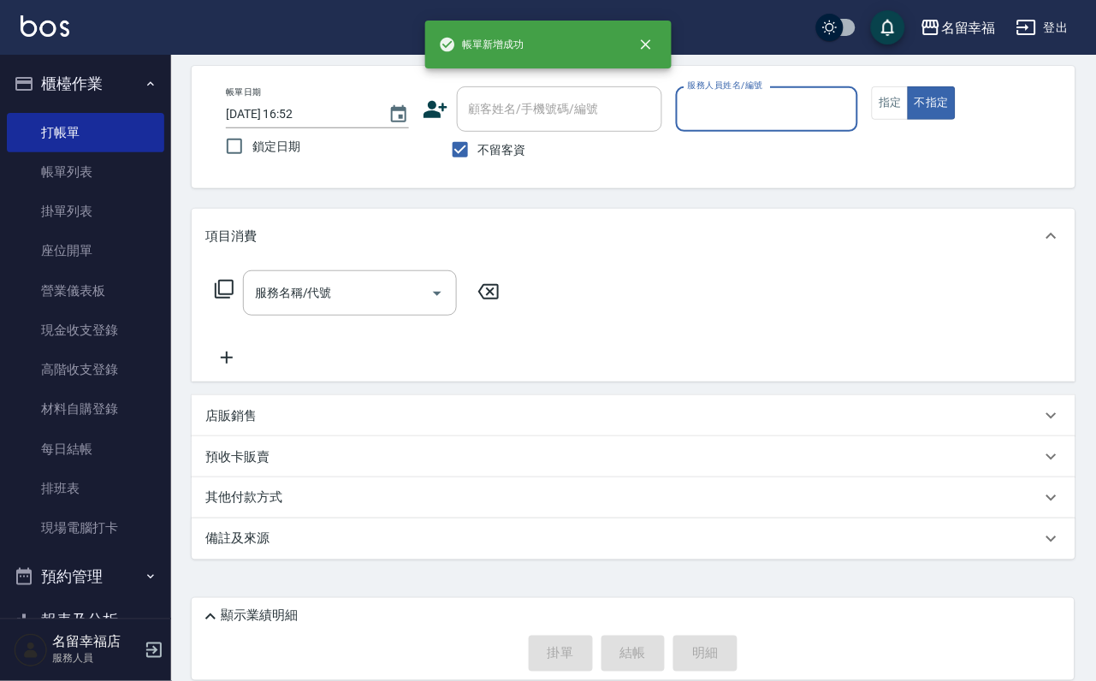
type input "ㄐ"
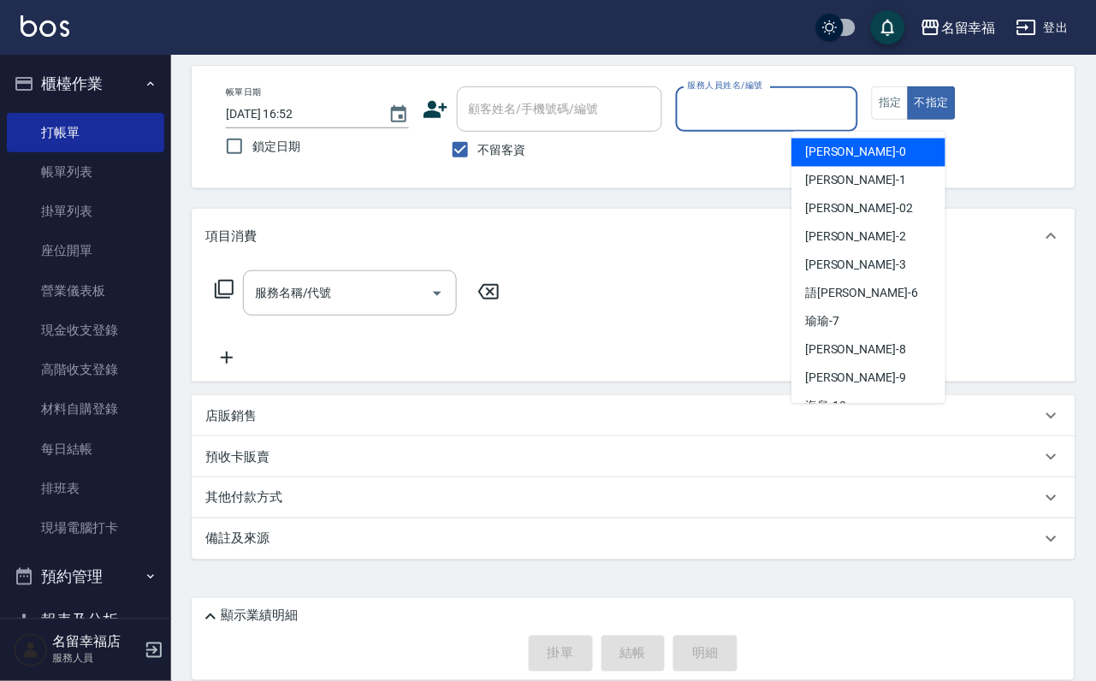
drag, startPoint x: 59, startPoint y: 192, endPoint x: 394, endPoint y: 352, distance: 371.8
click at [60, 192] on link "帳單列表" at bounding box center [85, 171] width 157 height 39
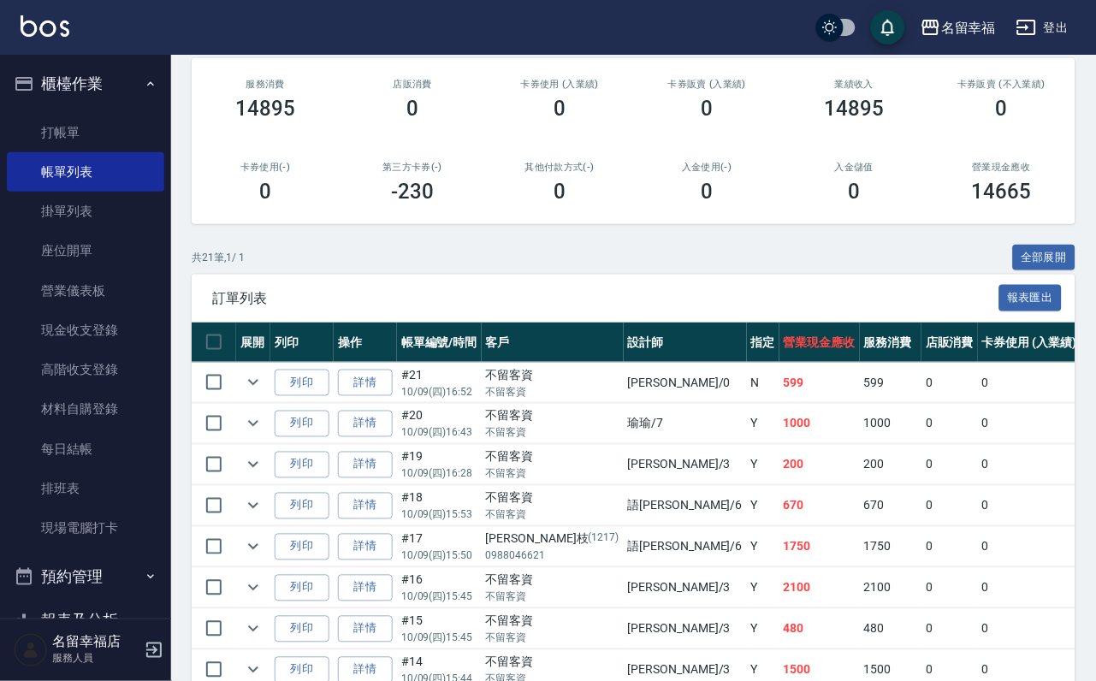
scroll to position [257, 0]
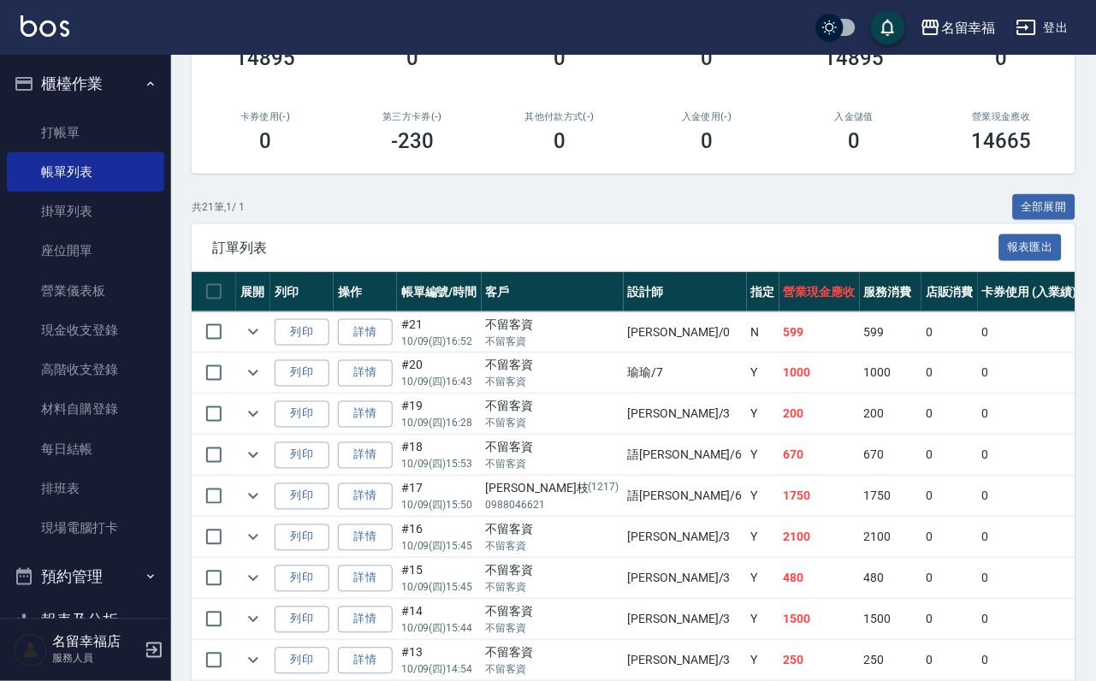
click at [382, 469] on link "詳情" at bounding box center [365, 455] width 55 height 27
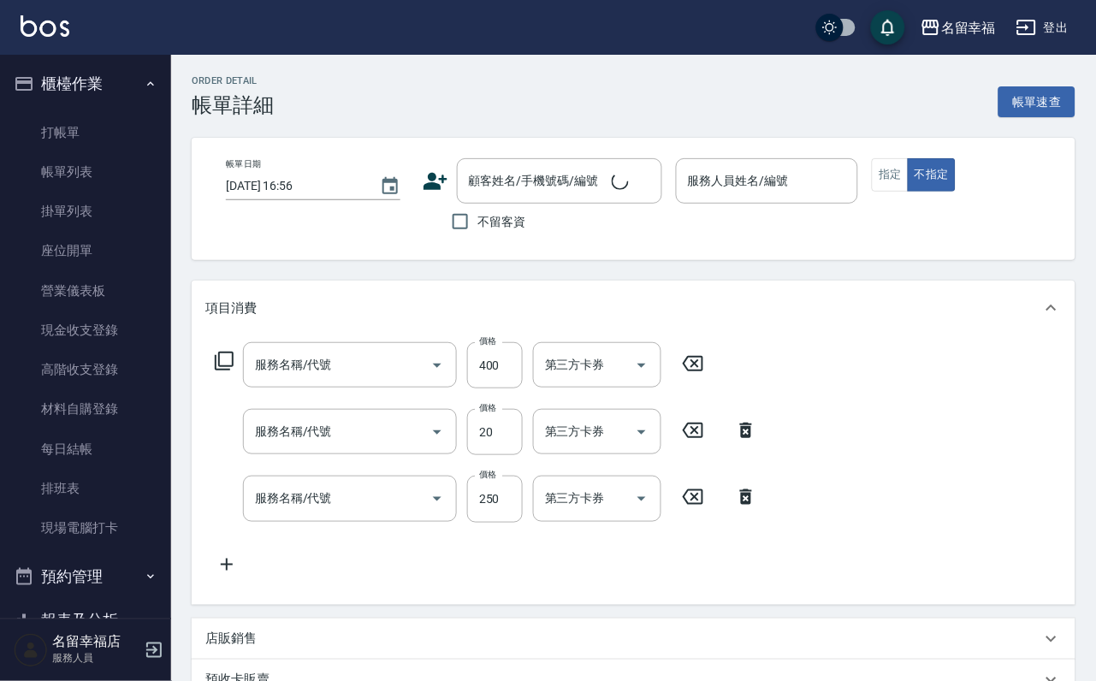
type input "[DATE] 15:53"
checkbox input "true"
type input "語[PERSON_NAME]-6"
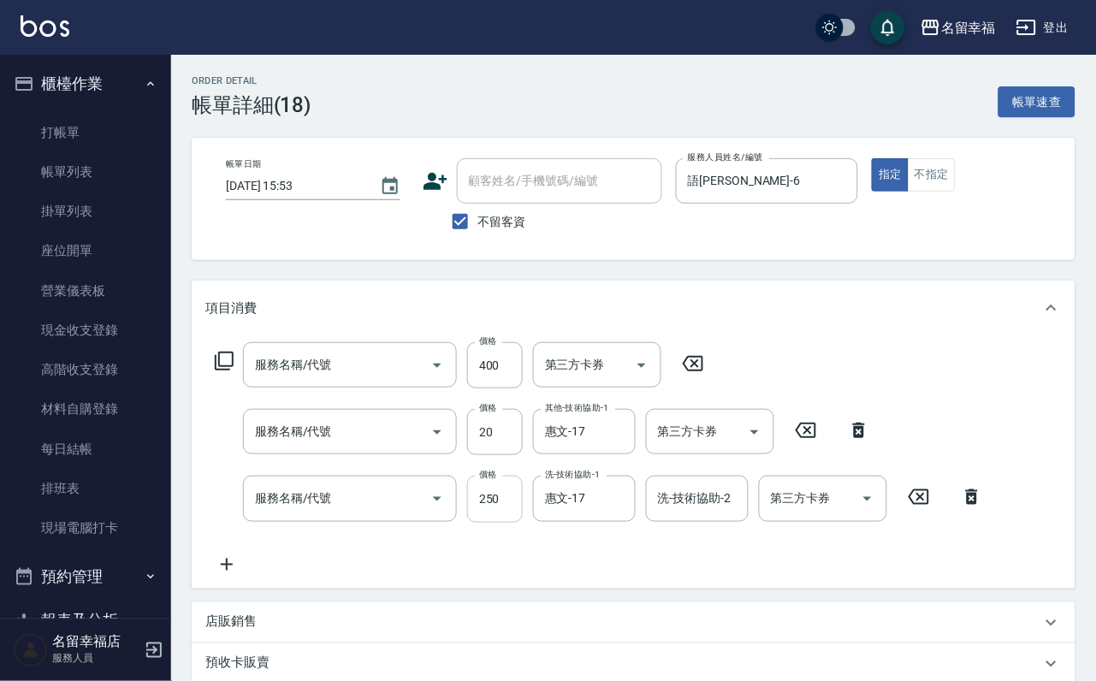
type input "指定單剪(203)"
type input "潤絲(801)"
type input "洗髮(101)"
drag, startPoint x: 499, startPoint y: 511, endPoint x: 434, endPoint y: 535, distance: 69.3
click at [499, 511] on input "250" at bounding box center [495, 499] width 56 height 46
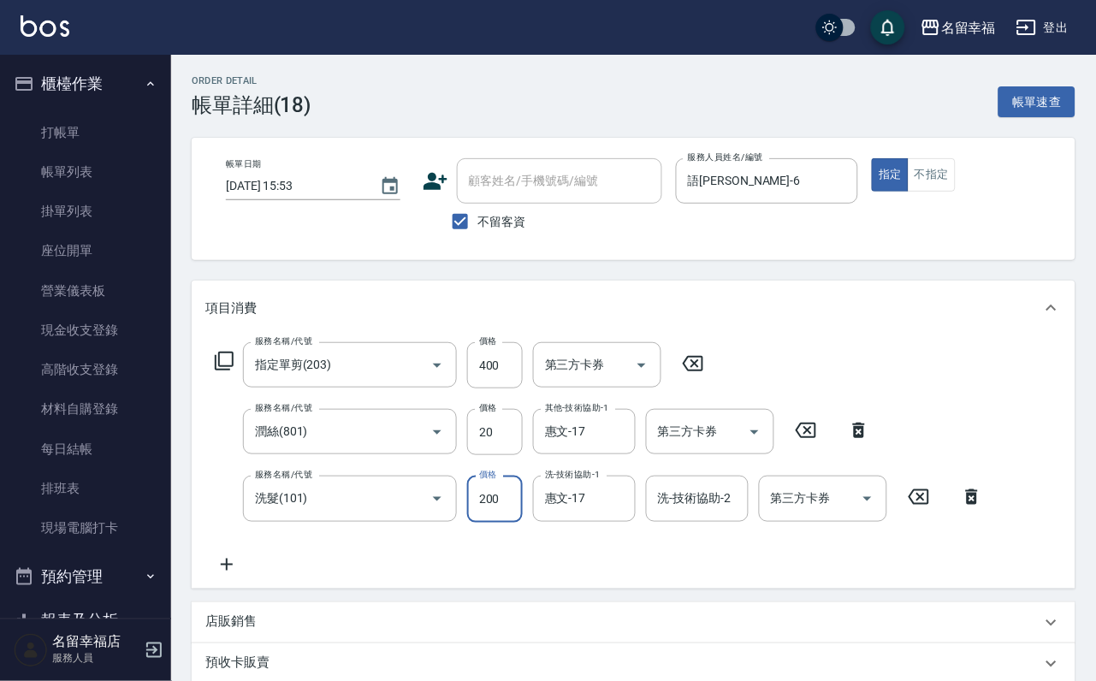
type input "200"
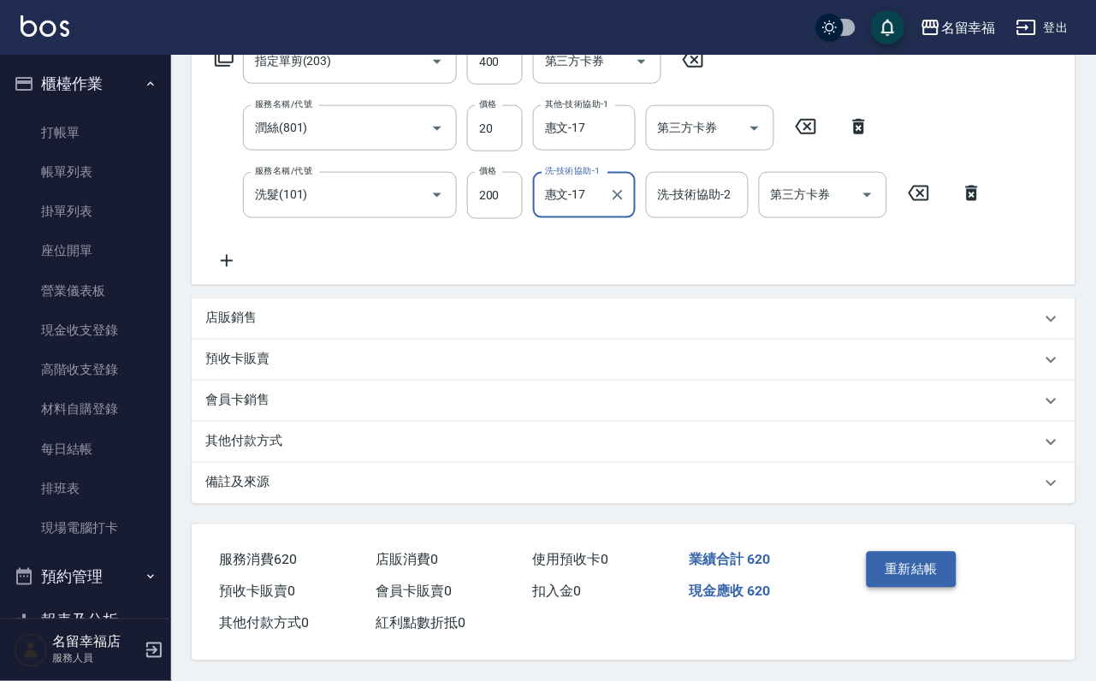
scroll to position [374, 0]
click at [903, 552] on button "重新結帳" at bounding box center [911, 570] width 91 height 36
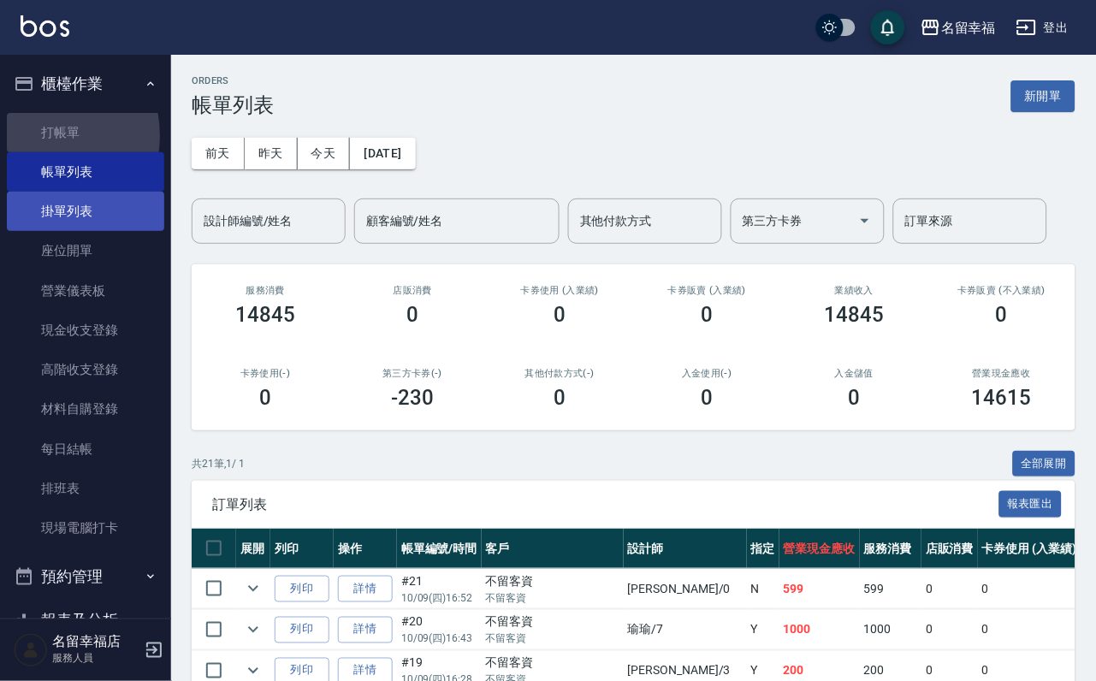
drag, startPoint x: 33, startPoint y: 142, endPoint x: 86, endPoint y: 209, distance: 85.2
click at [34, 142] on link "打帳單" at bounding box center [85, 132] width 157 height 39
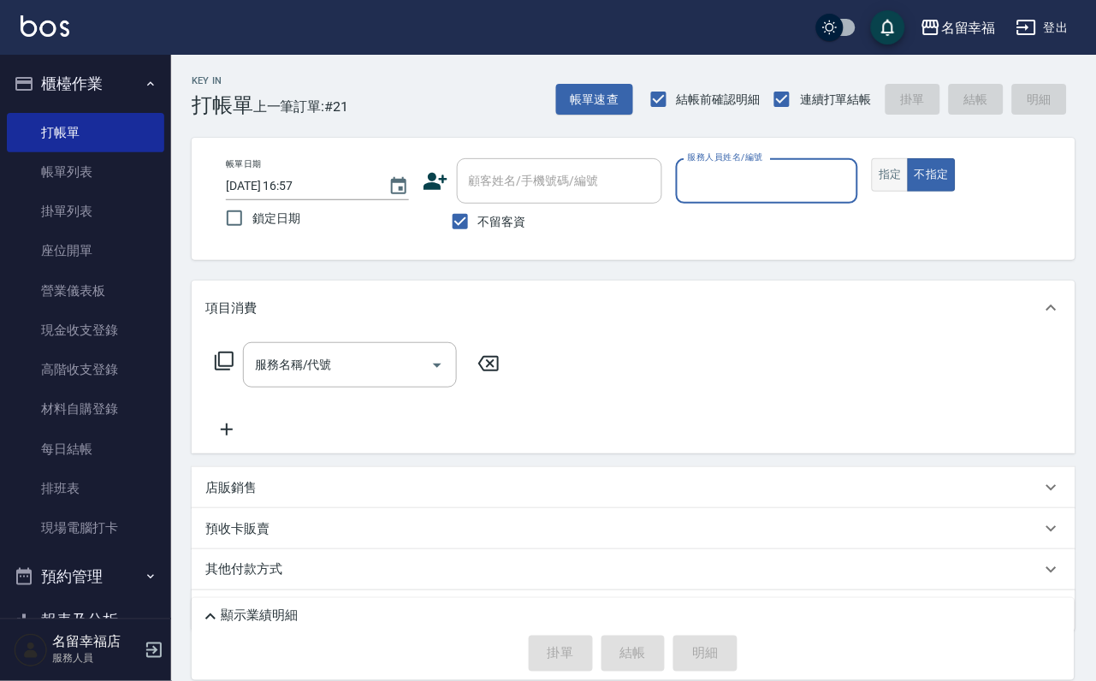
click at [908, 192] on button "指定" at bounding box center [889, 174] width 37 height 33
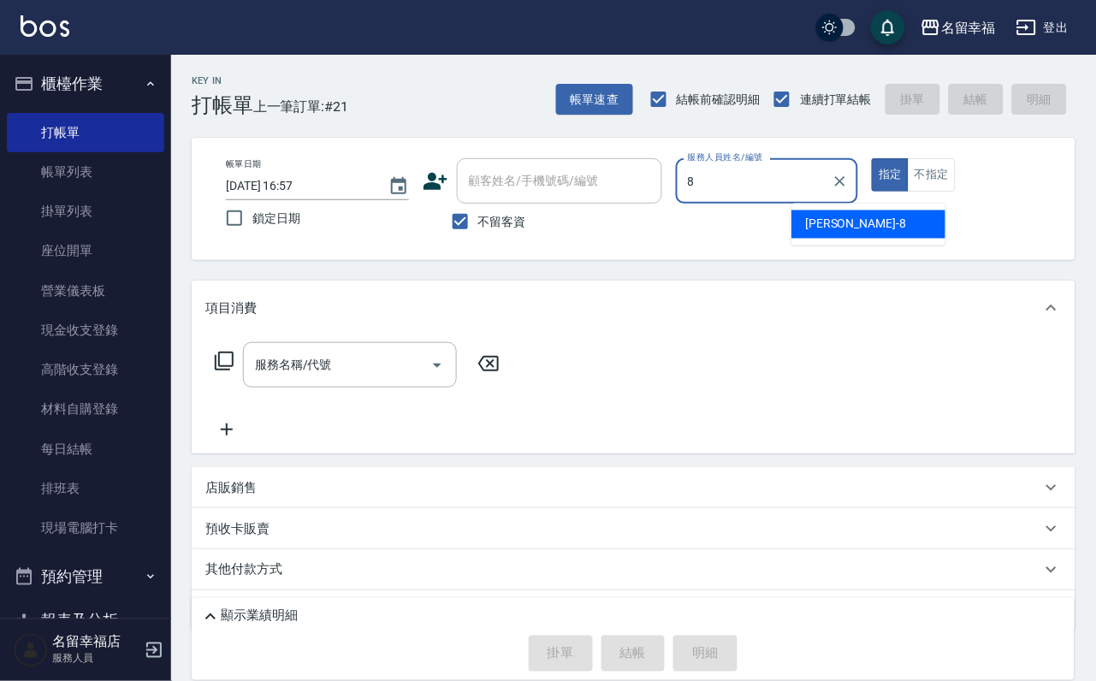
type input "[PERSON_NAME]-8"
type button "true"
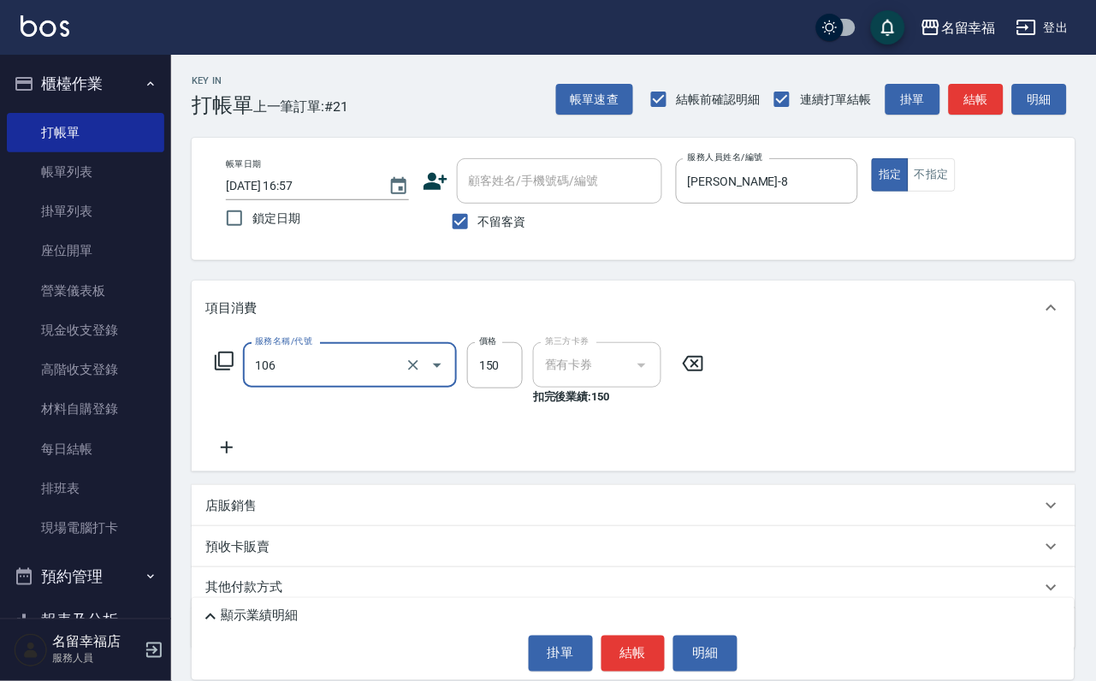
type input "洗髮券抵用(106)"
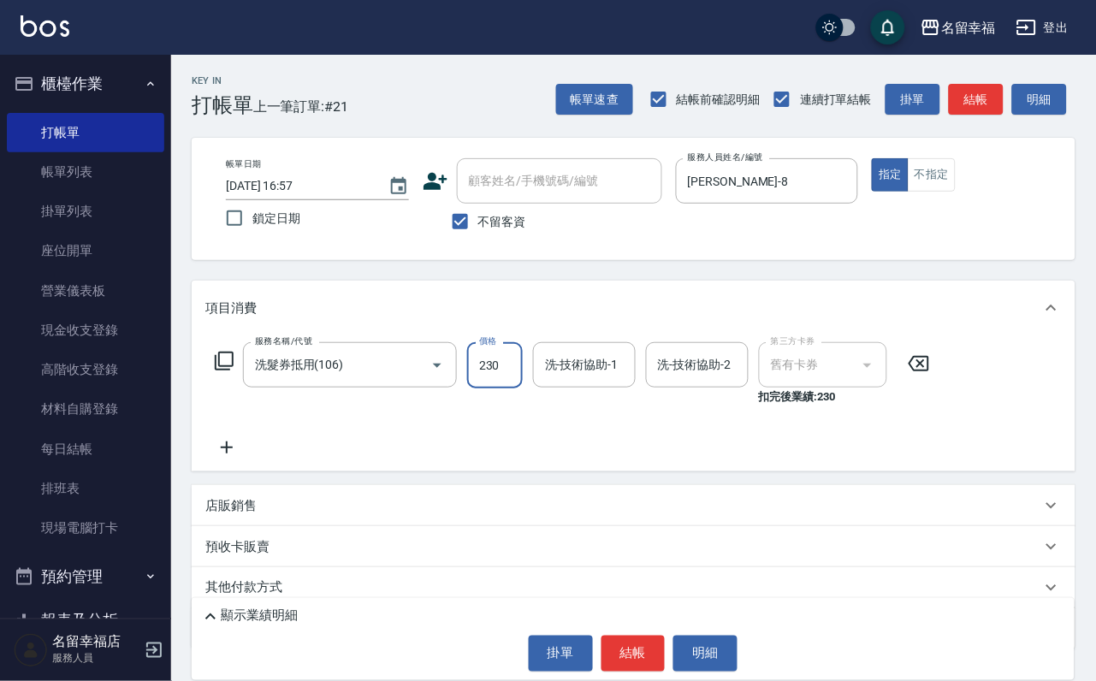
type input "230"
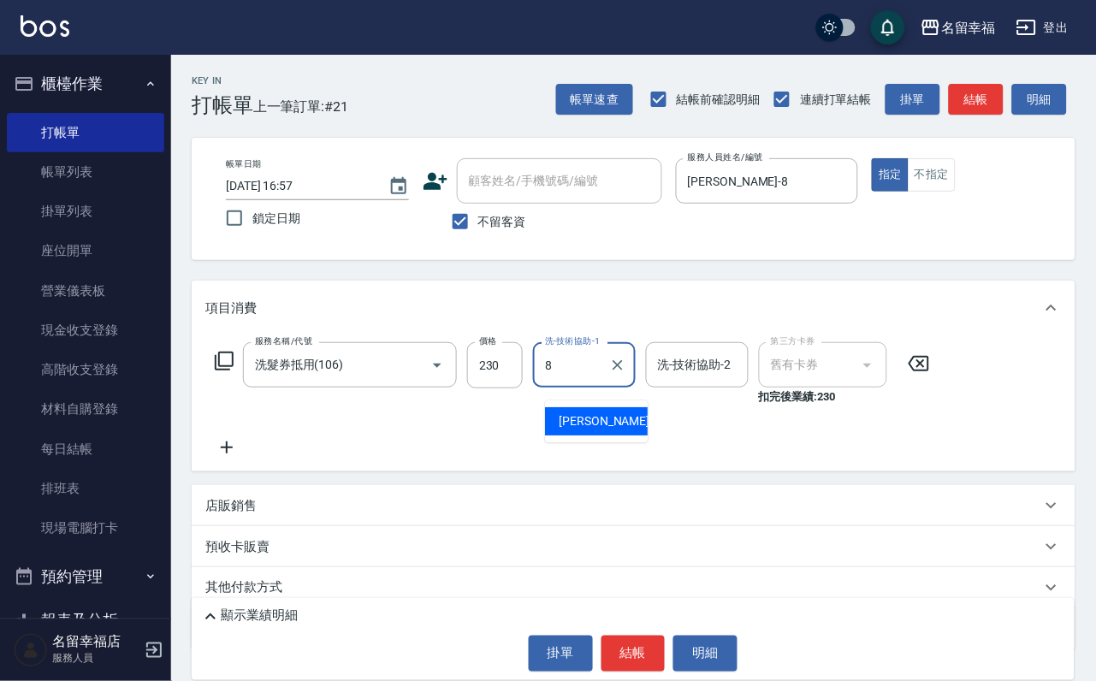
type input "[PERSON_NAME]-8"
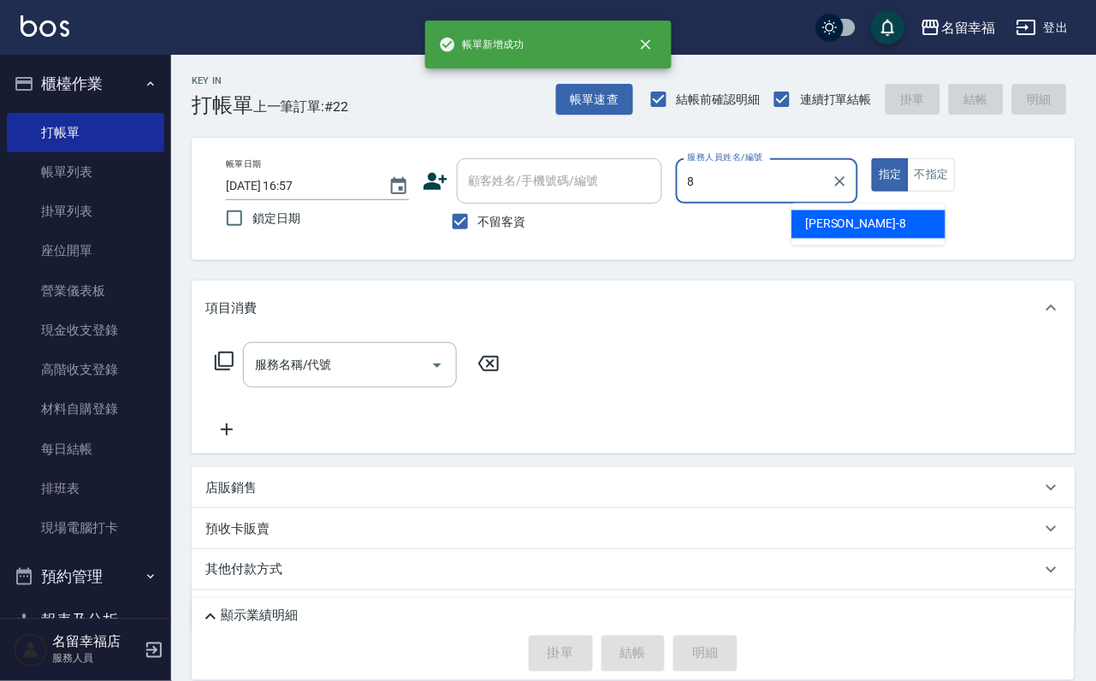
type input "[PERSON_NAME]-8"
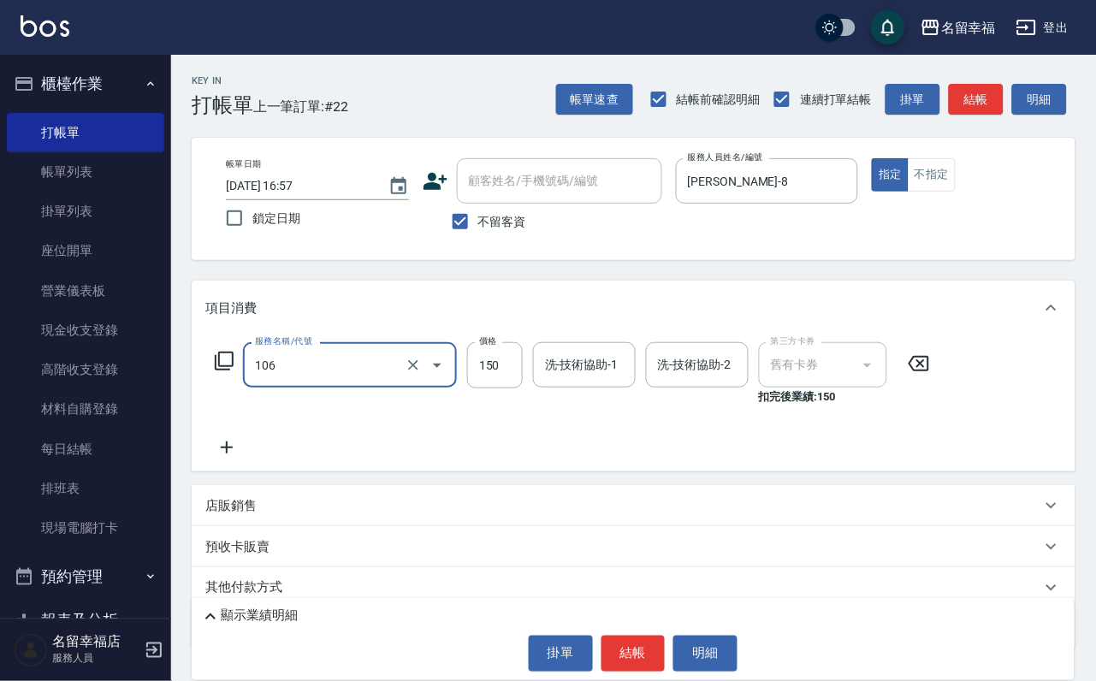
type input "洗髮券抵用(106)"
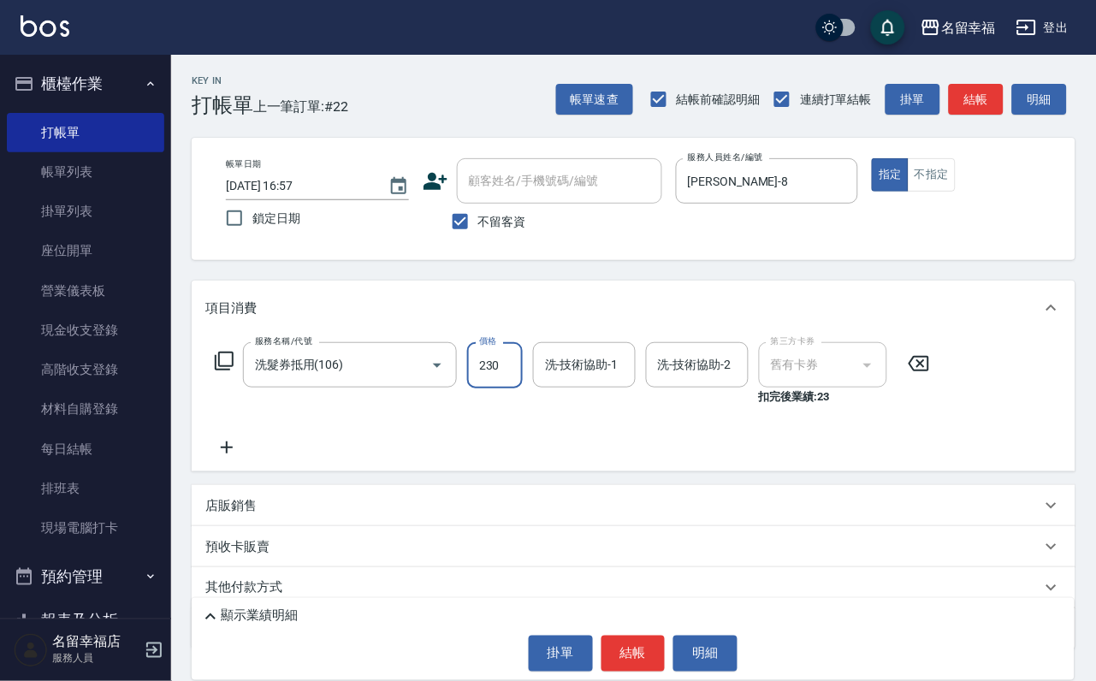
type input "230"
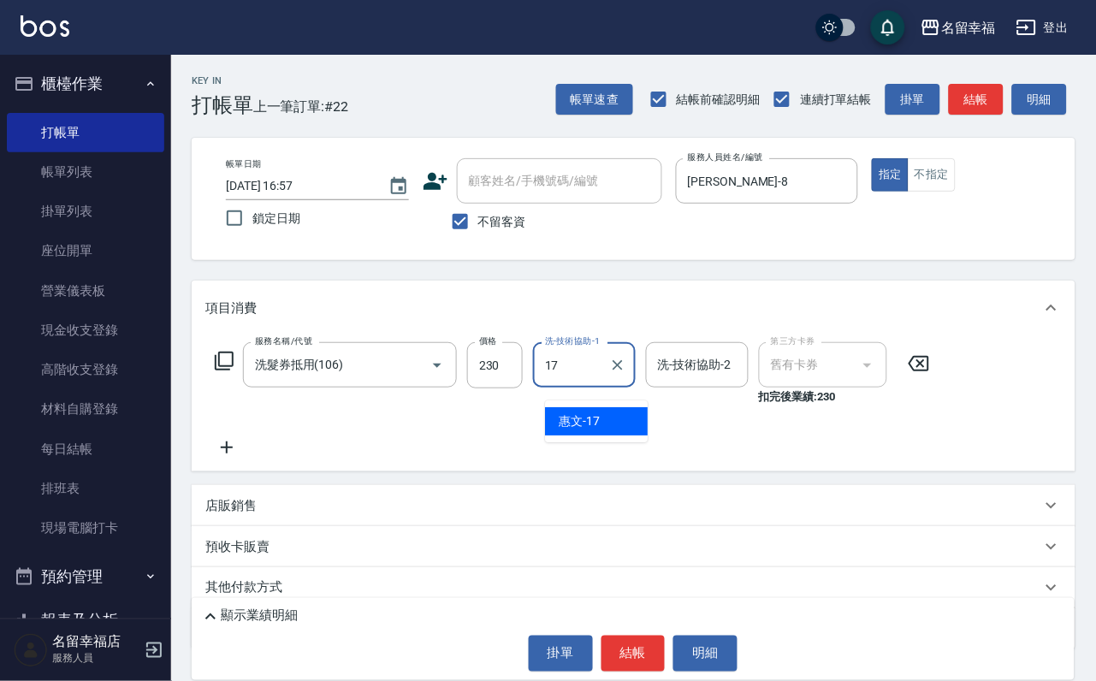
type input "惠文-17"
